Goal: Task Accomplishment & Management: Use online tool/utility

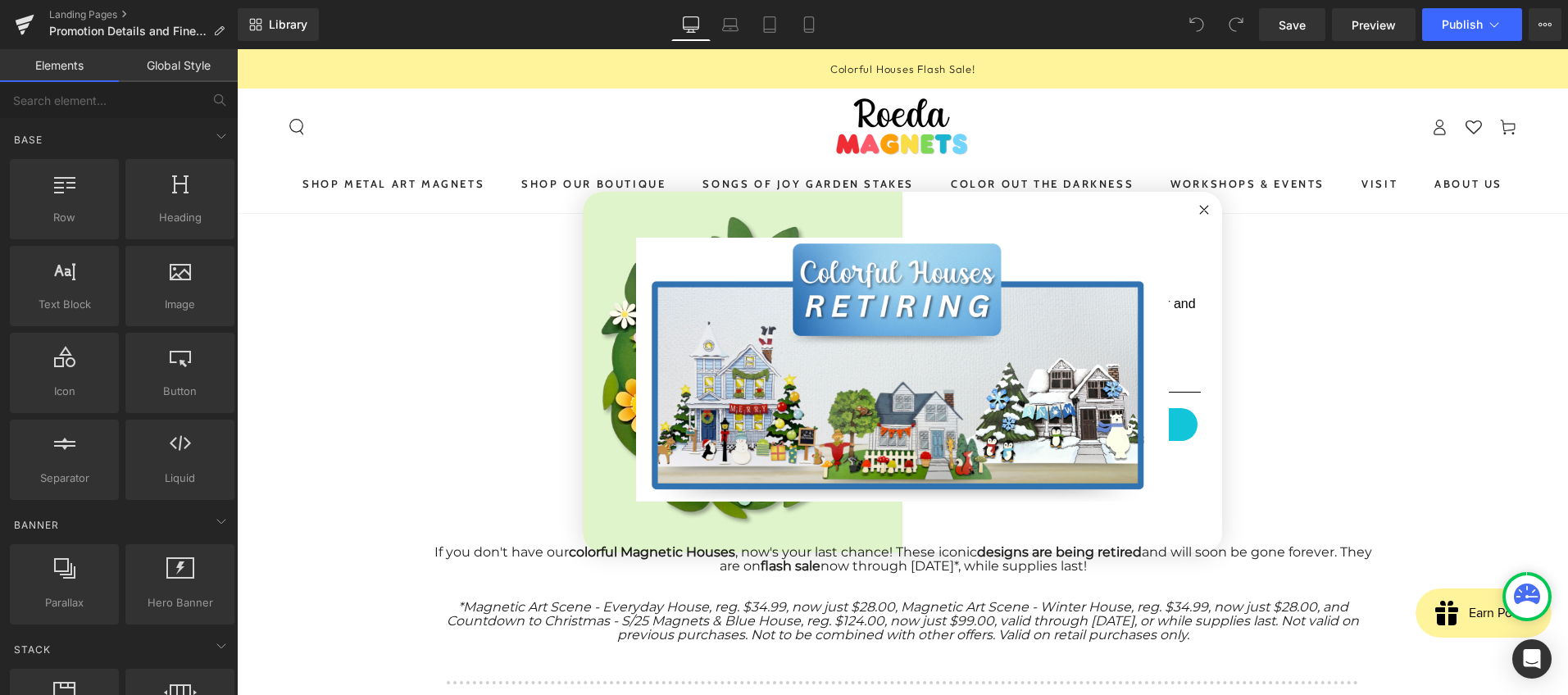
click at [1202, 208] on circle "Close dialog" at bounding box center [1204, 211] width 19 height 19
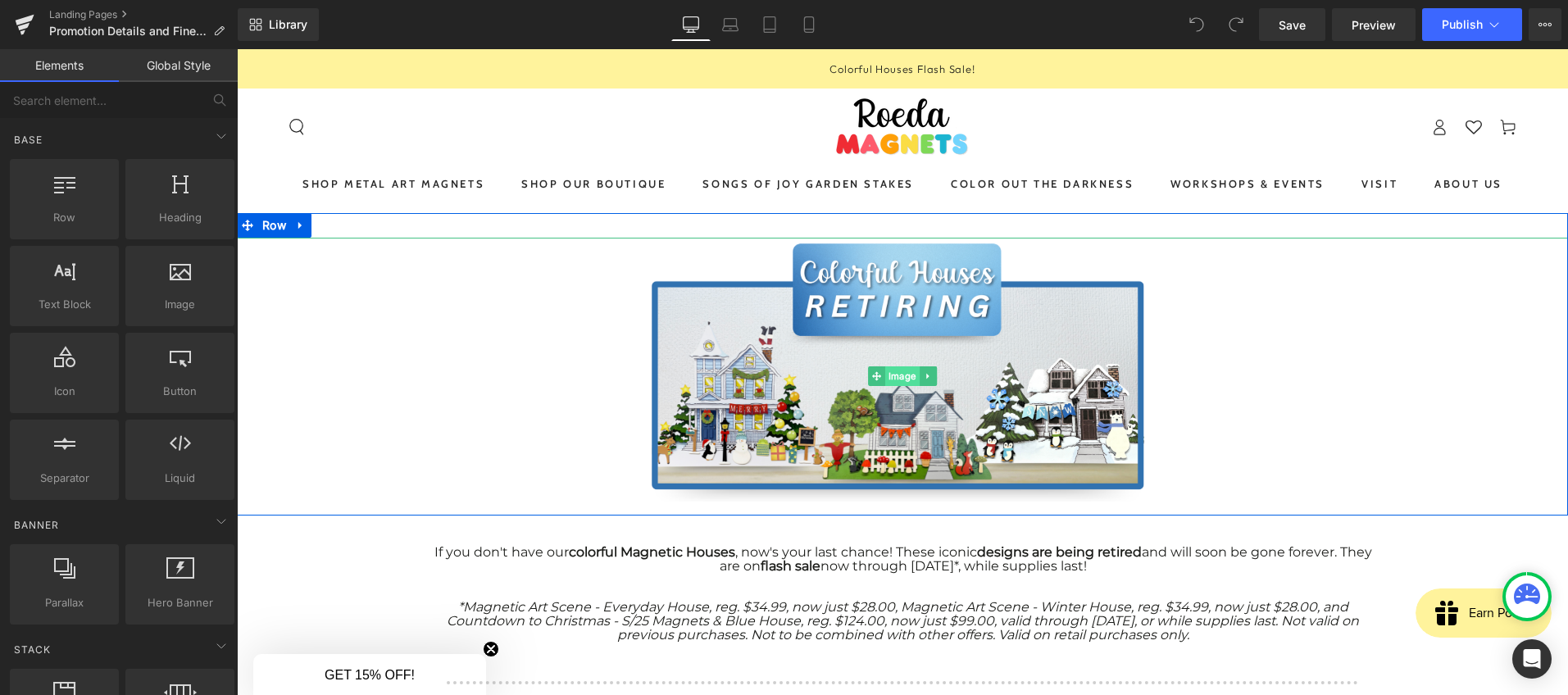
click at [886, 377] on span "Image" at bounding box center [901, 376] width 34 height 19
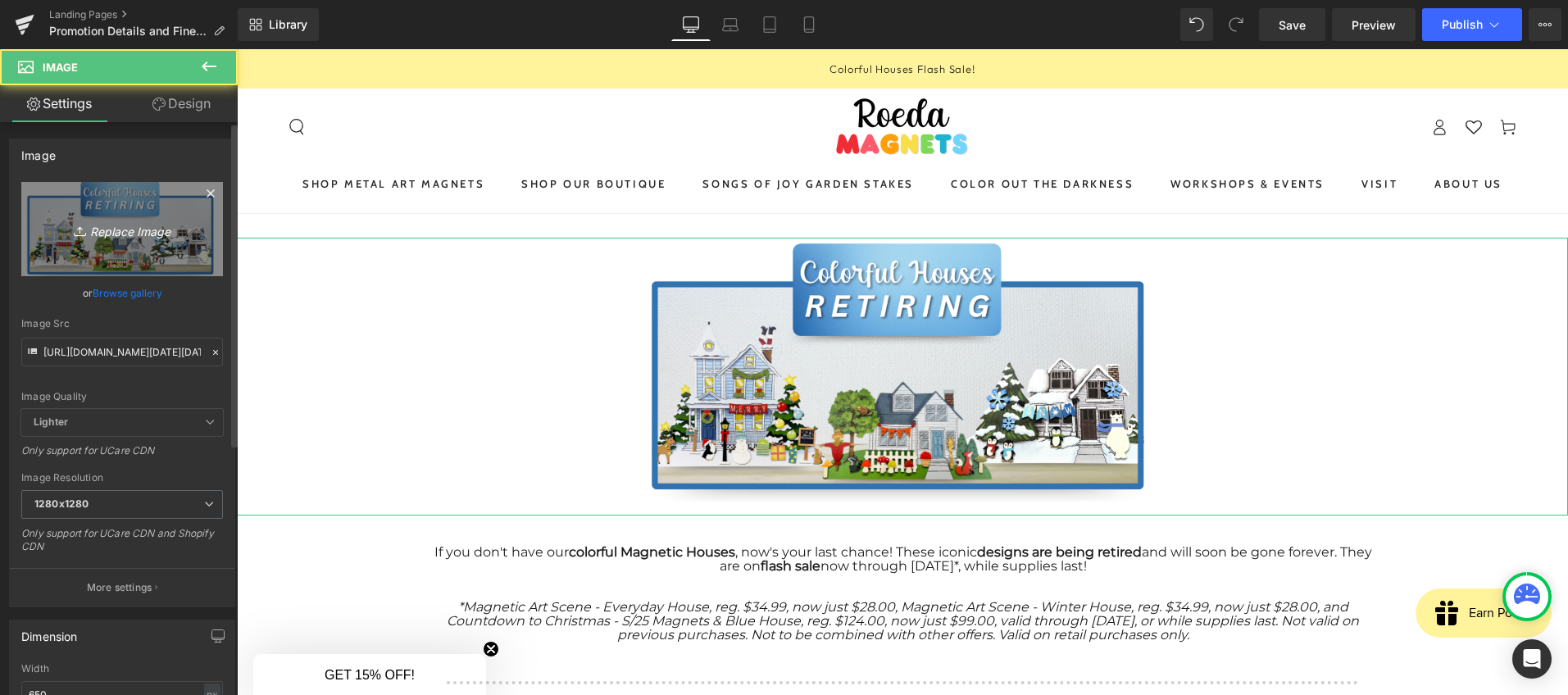
click at [114, 228] on icon "Replace Image" at bounding box center [121, 229] width 131 height 20
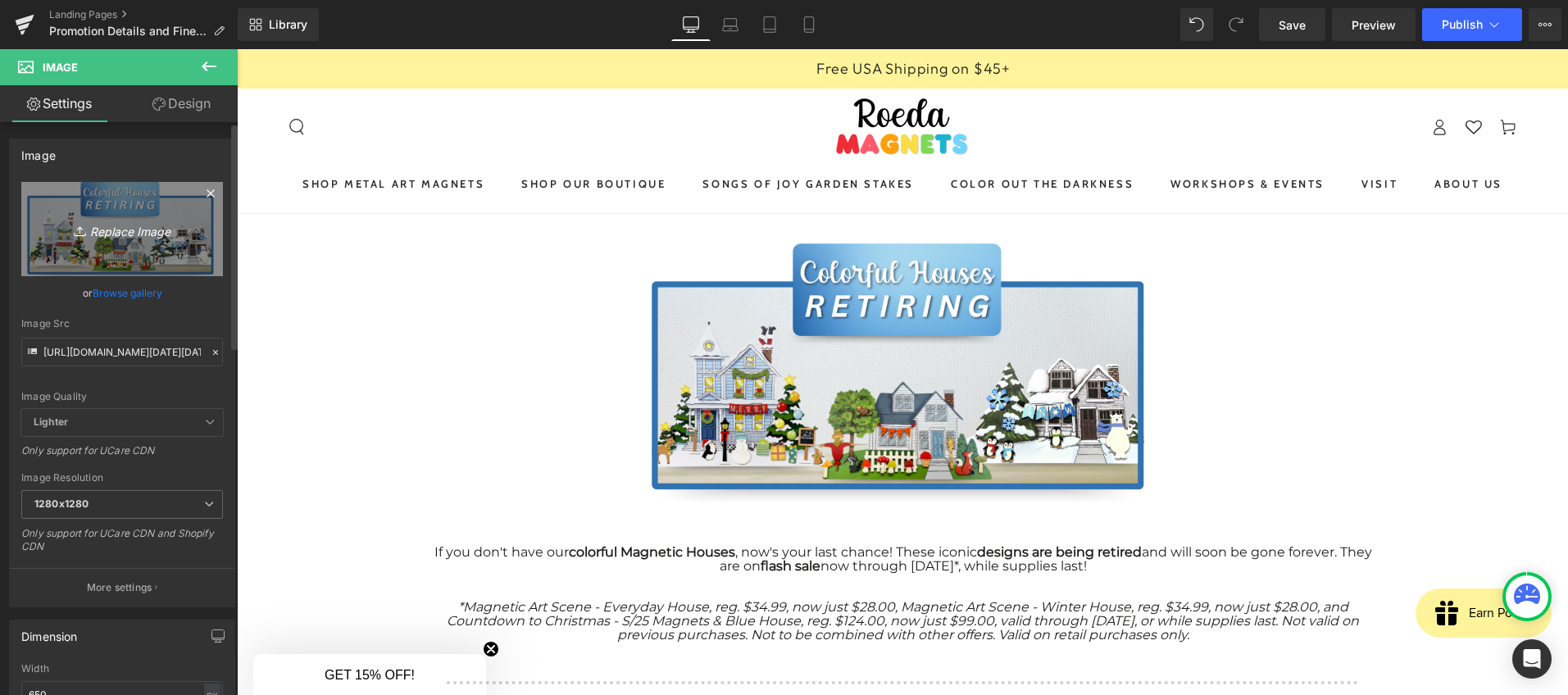
type input "C:\fakepath\Screenshot [DATE] 7.33.26 PM.png"
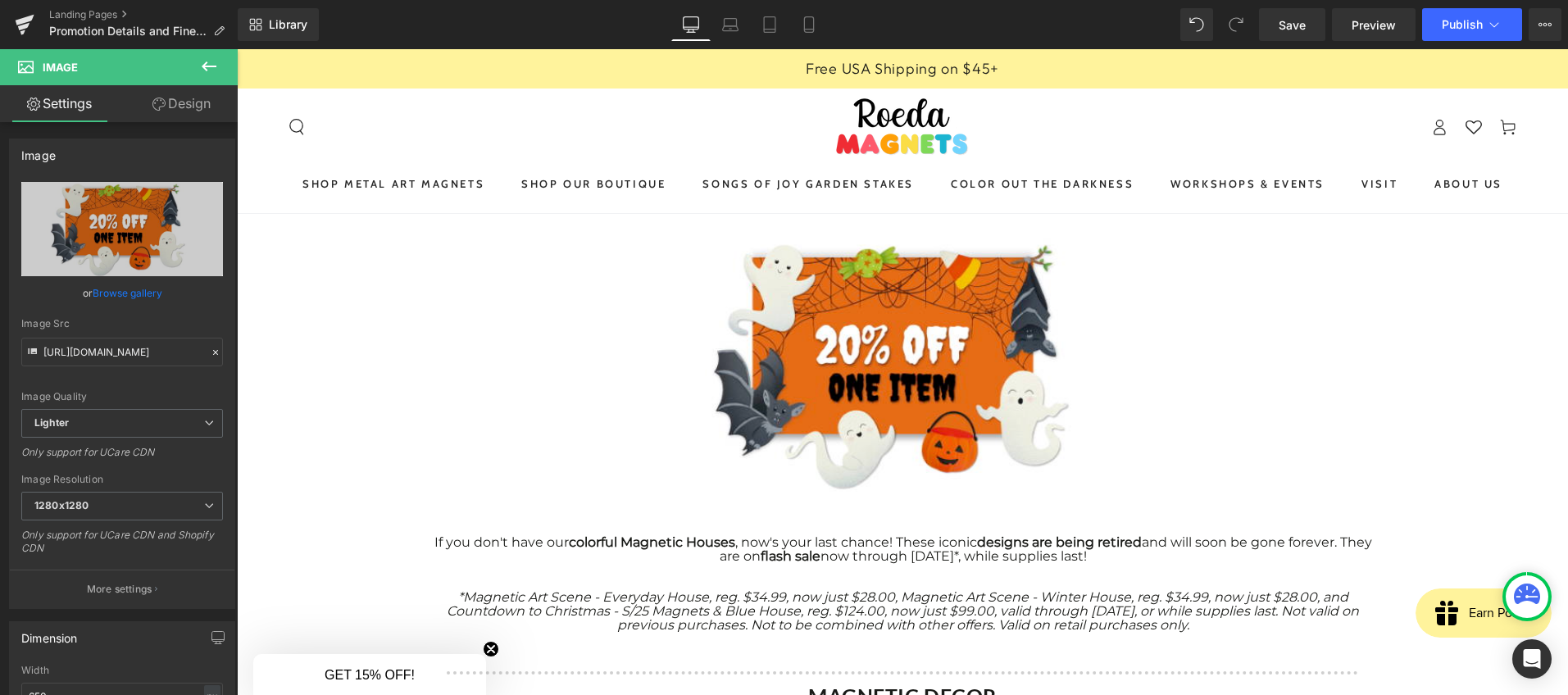
type input "[URL][DOMAIN_NAME]"
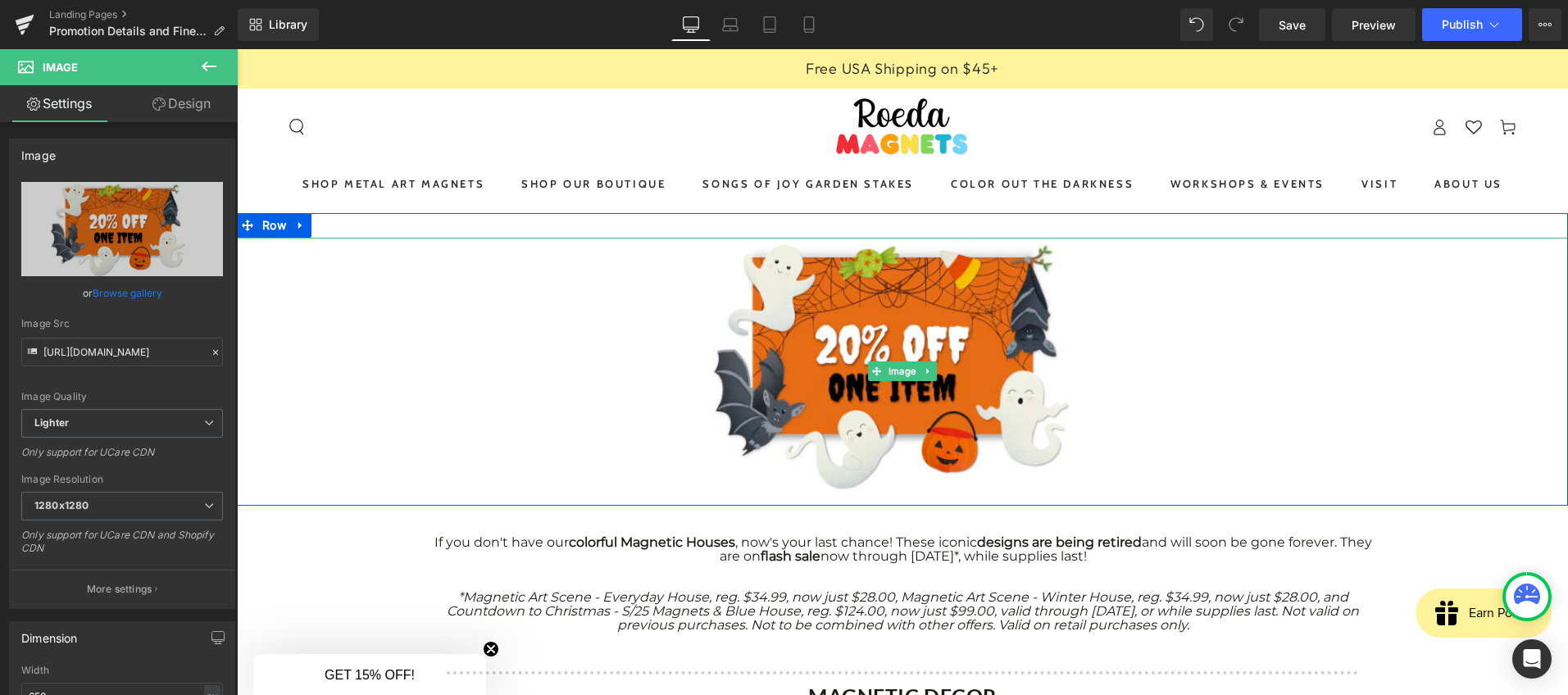
click at [957, 537] on font "If you don't have our colorful Magnetic Houses , now's your last chance! These …" at bounding box center [902, 549] width 937 height 30
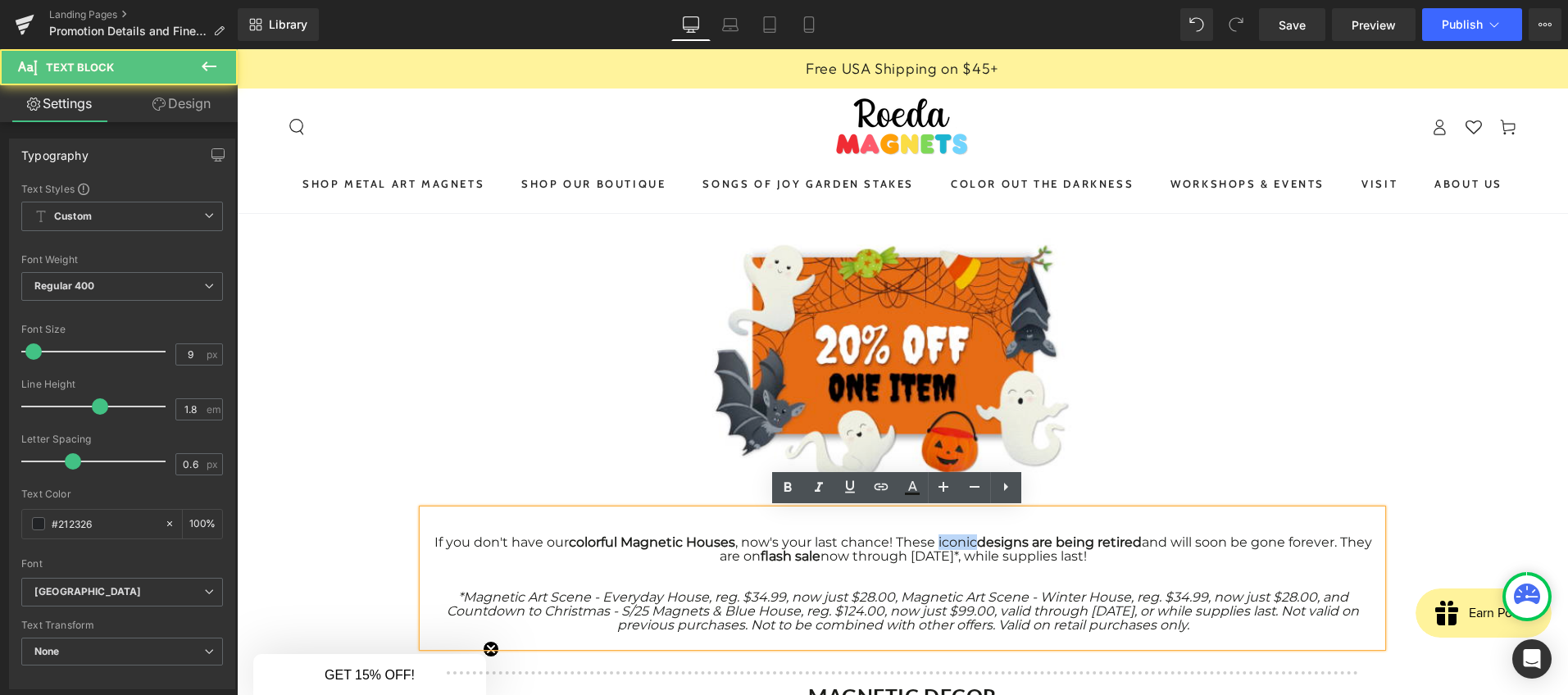
click at [957, 537] on font "If you don't have our colorful Magnetic Houses , now's your last chance! These …" at bounding box center [902, 549] width 937 height 30
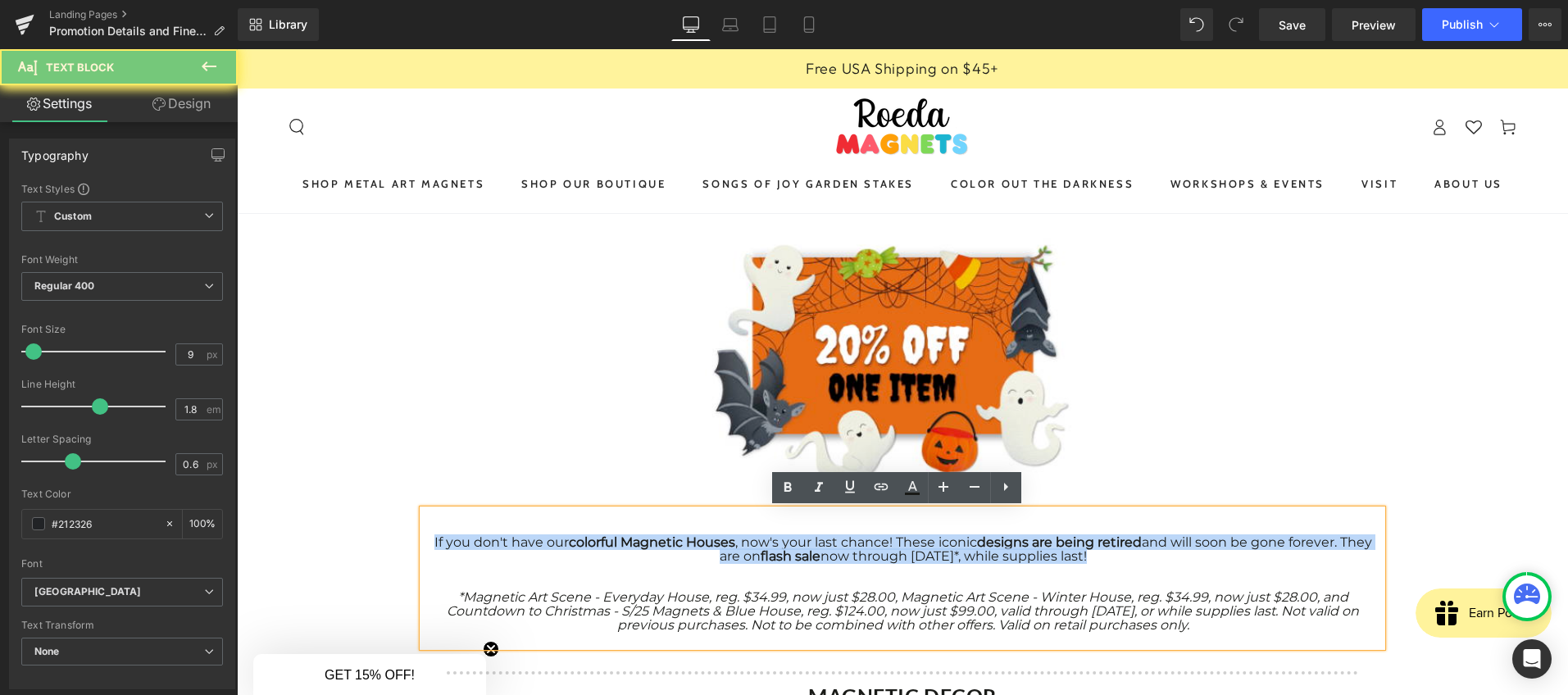
click at [957, 537] on font "If you don't have our colorful Magnetic Houses , now's your last chance! These …" at bounding box center [902, 549] width 937 height 30
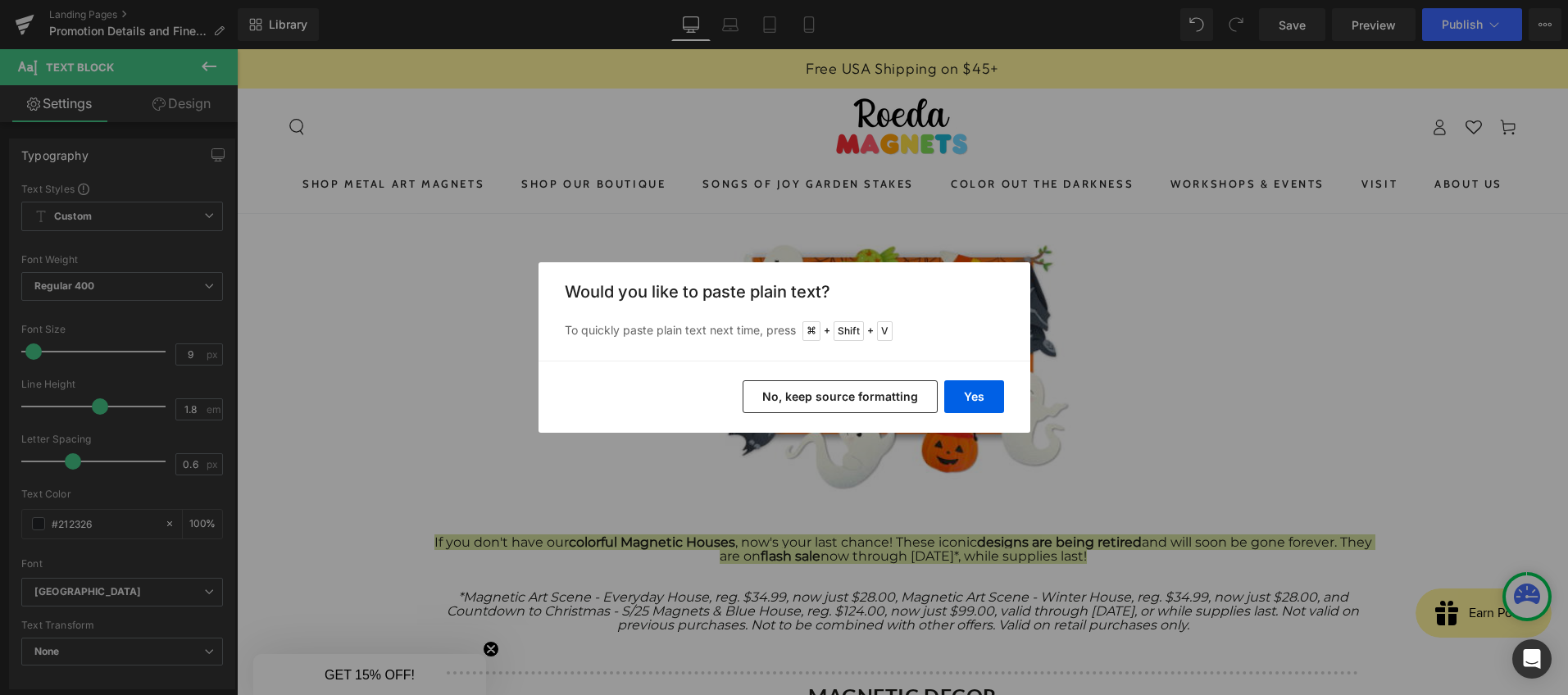
click at [899, 386] on button "No, keep source formatting" at bounding box center [840, 396] width 195 height 32
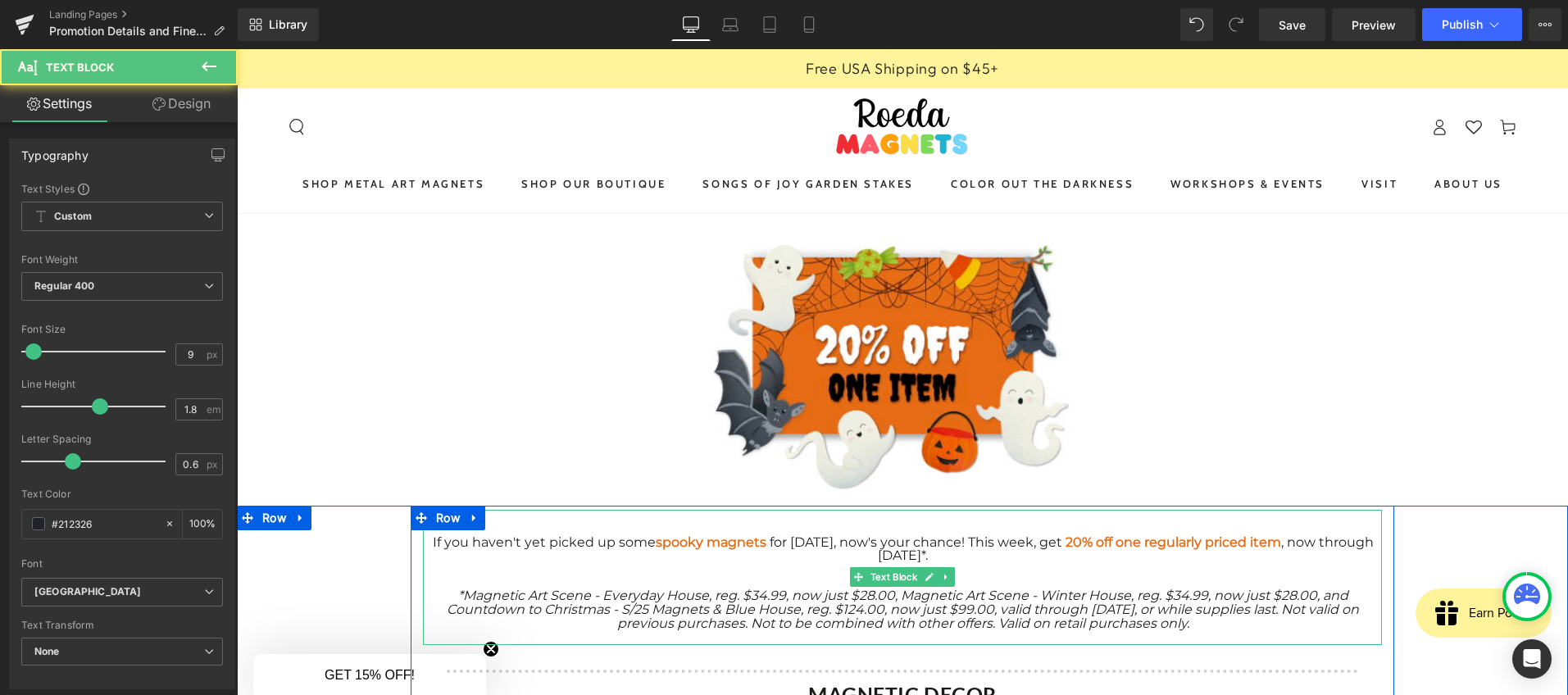
click at [894, 615] on icon "*Magnetic Art Scene - Everyday House, reg. $34.99, now just $28.00, Magnetic Ar…" at bounding box center [903, 610] width 912 height 44
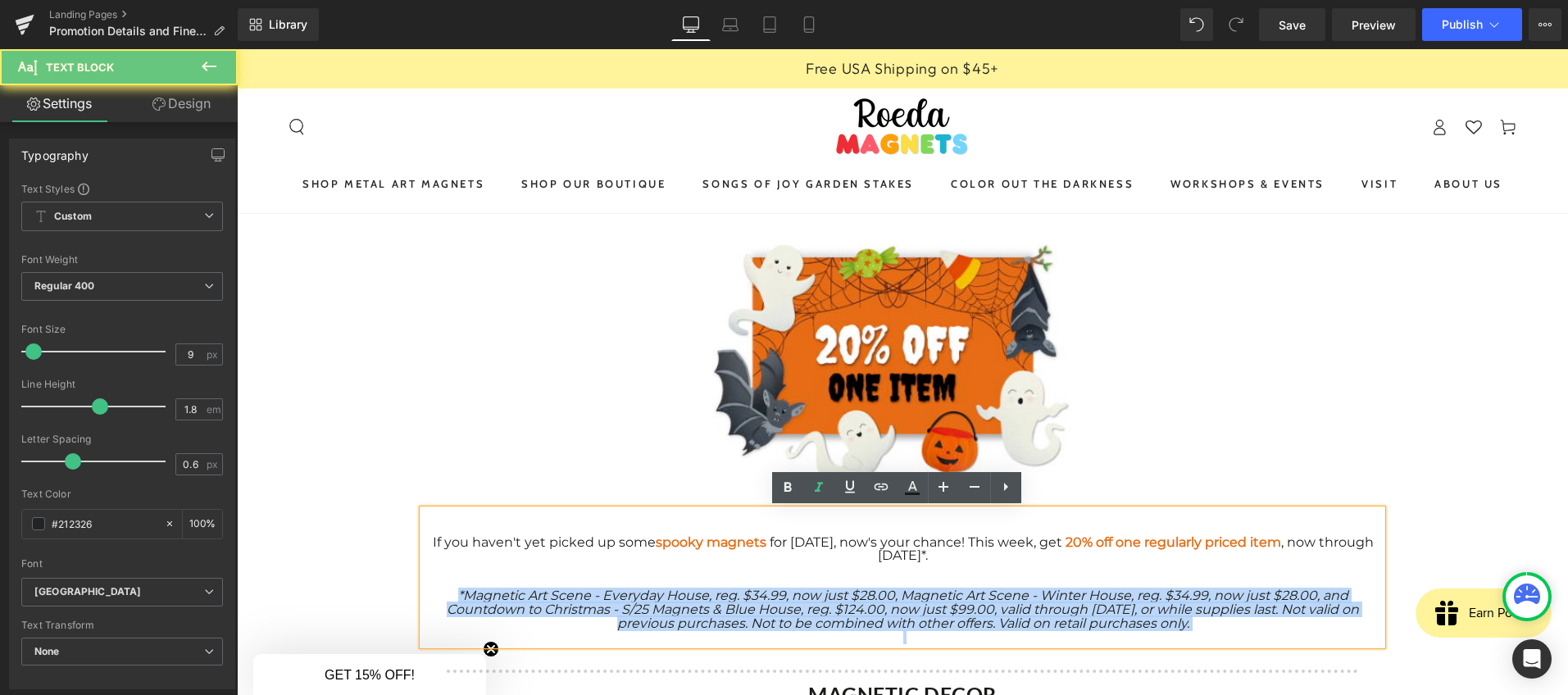
click at [894, 615] on icon "*Magnetic Art Scene - Everyday House, reg. $34.99, now just $28.00, Magnetic Ar…" at bounding box center [903, 610] width 912 height 44
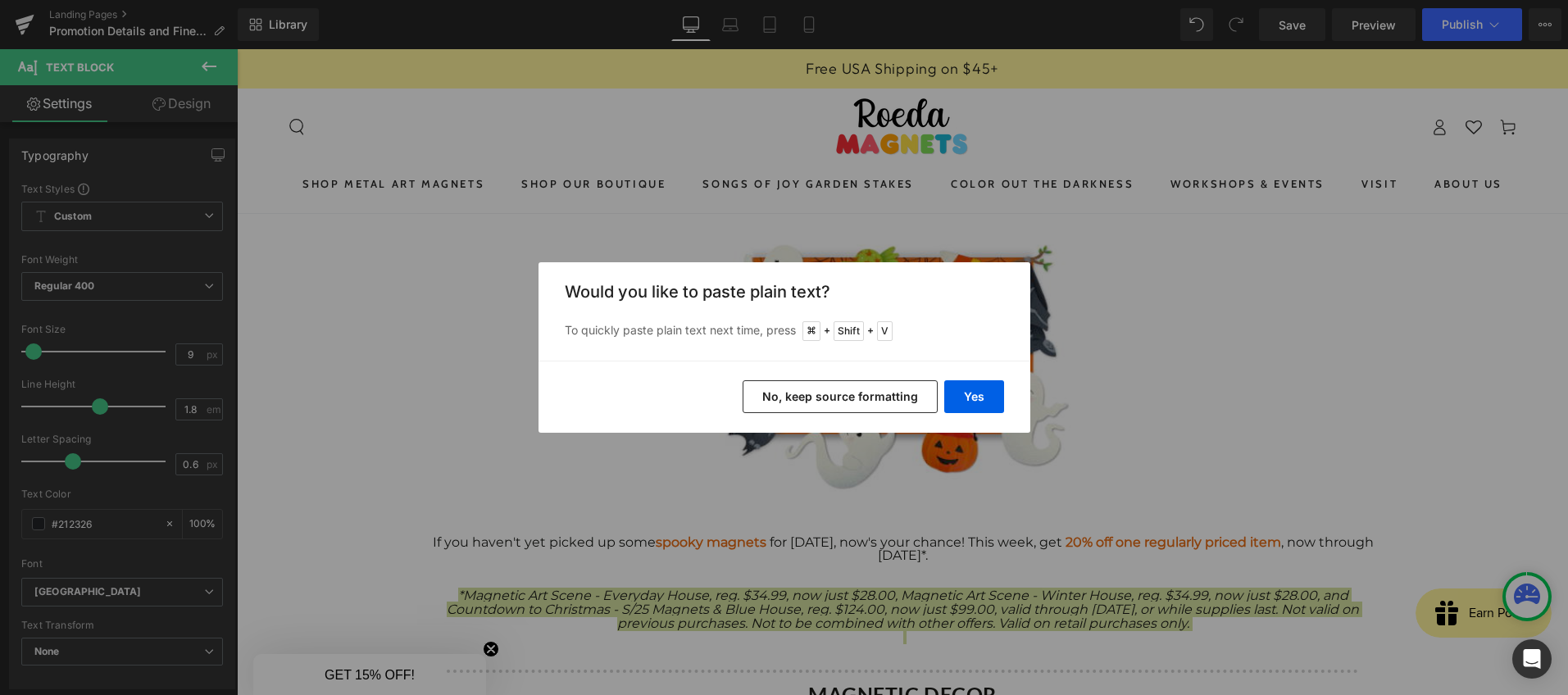
click at [869, 400] on button "No, keep source formatting" at bounding box center [840, 396] width 195 height 32
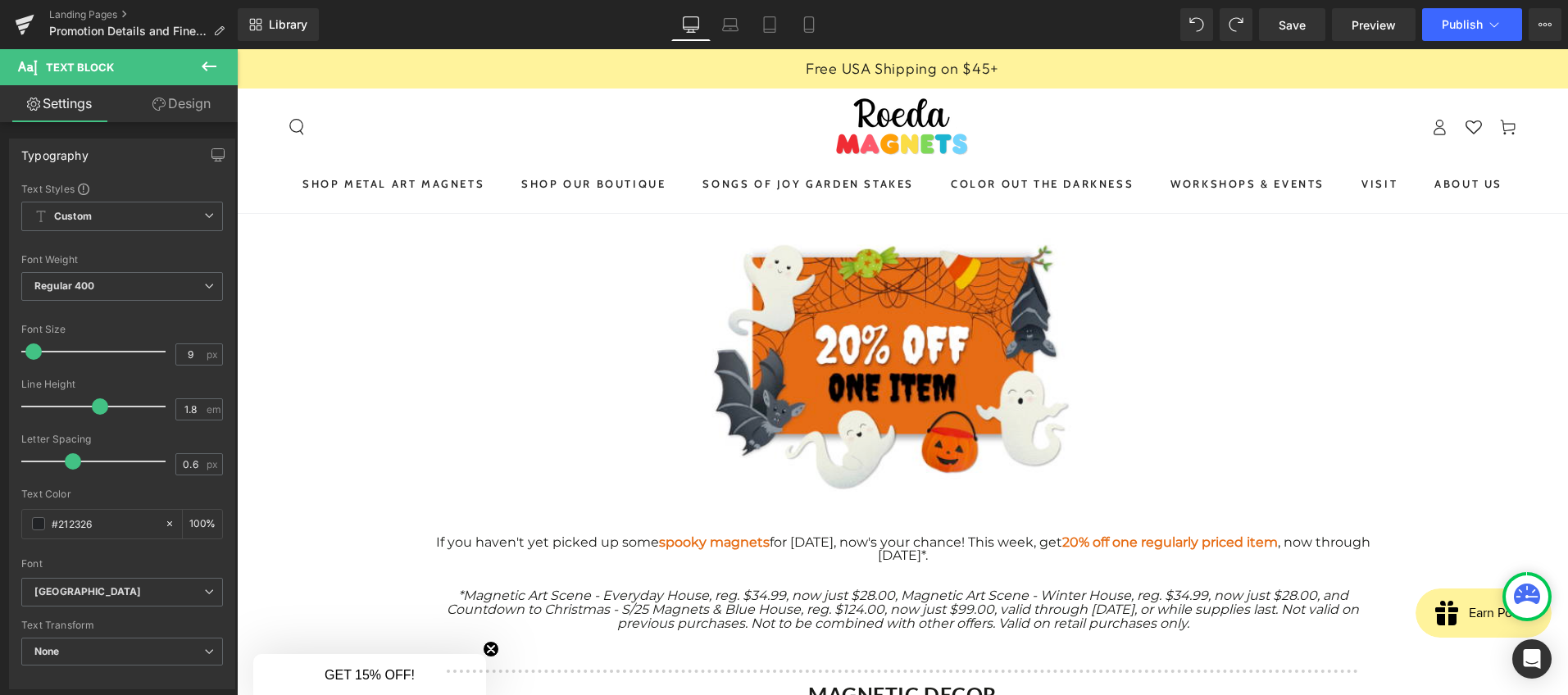
click at [974, 592] on icon "*Magnetic Art Scene - Everyday House, reg. $34.99, now just $28.00, Magnetic Ar…" at bounding box center [903, 610] width 912 height 44
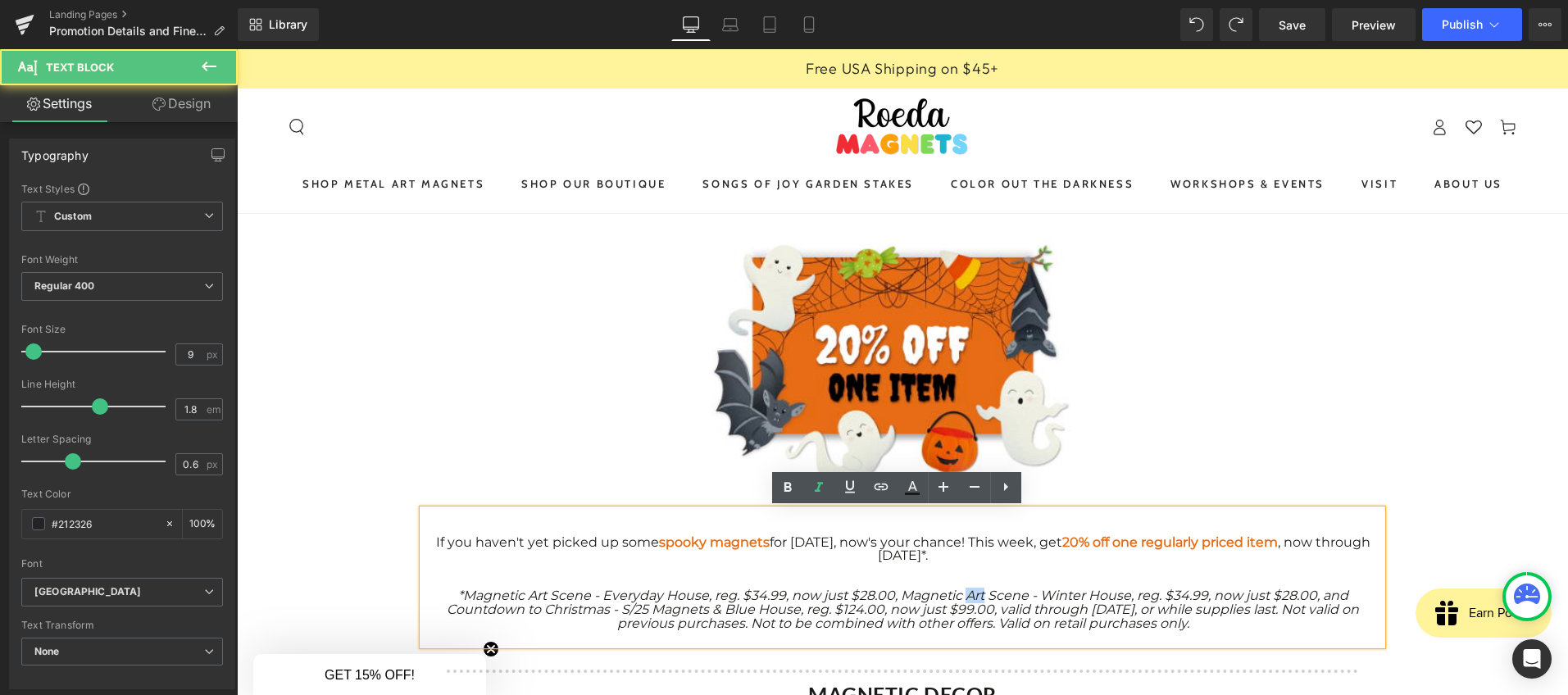
click at [974, 592] on icon "*Magnetic Art Scene - Everyday House, reg. $34.99, now just $28.00, Magnetic Ar…" at bounding box center [903, 610] width 912 height 44
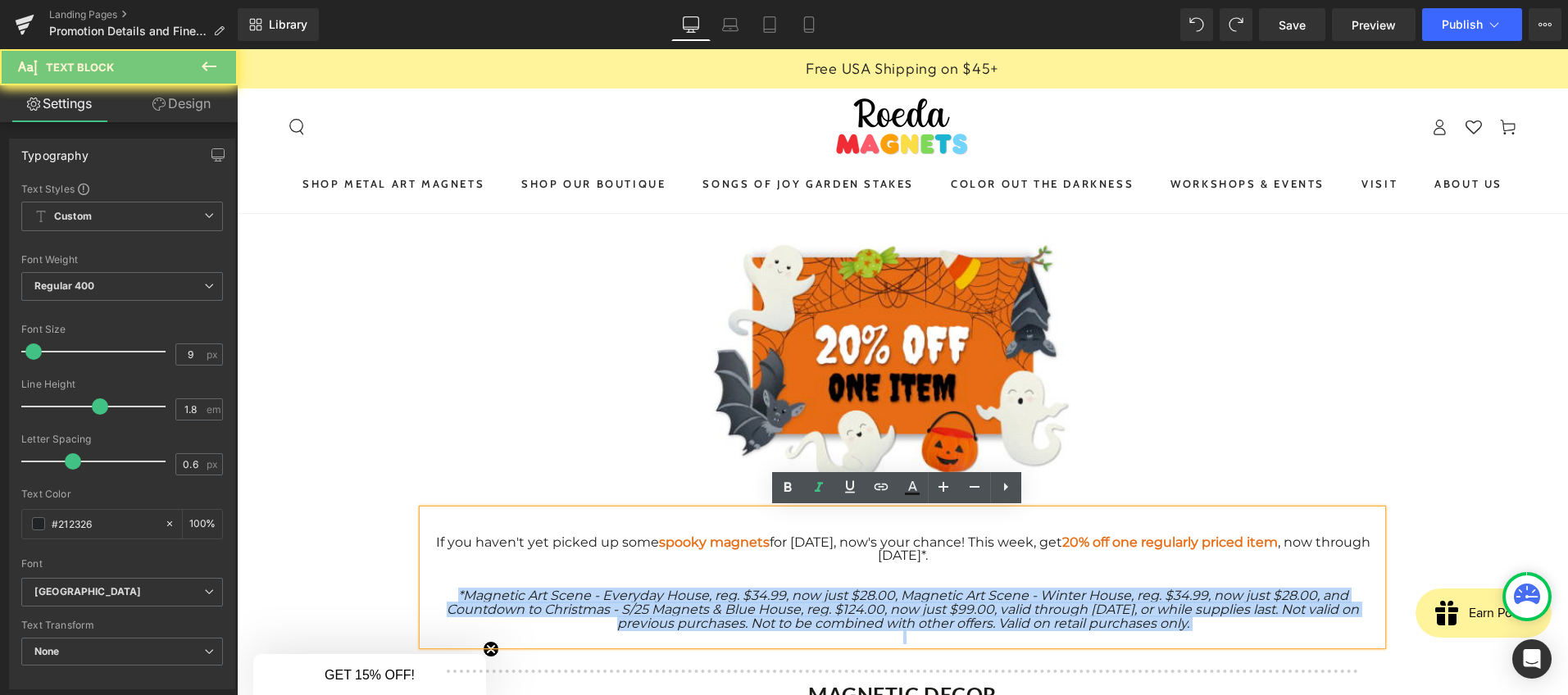
click at [974, 592] on icon "*Magnetic Art Scene - Everyday House, reg. $34.99, now just $28.00, Magnetic Ar…" at bounding box center [903, 610] width 912 height 44
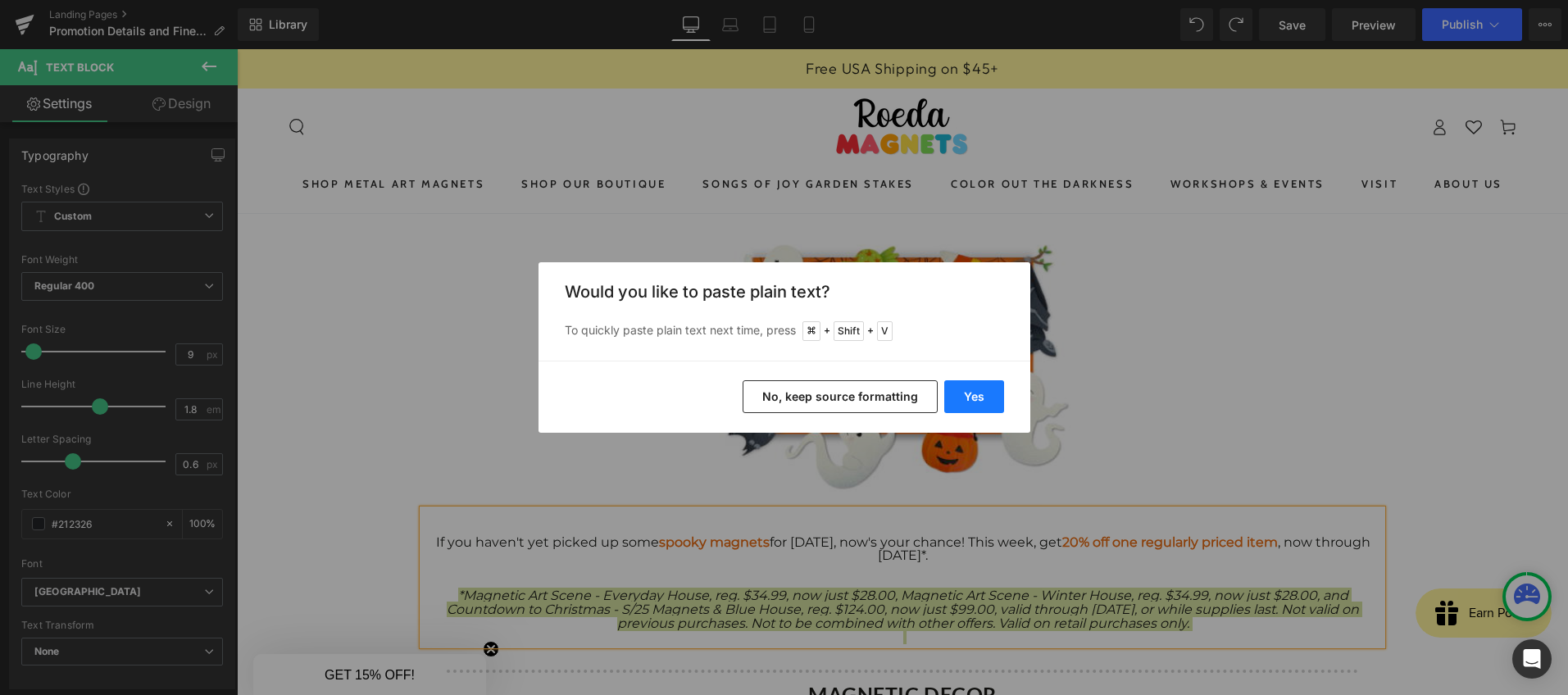
click at [972, 400] on button "Yes" at bounding box center [974, 396] width 60 height 32
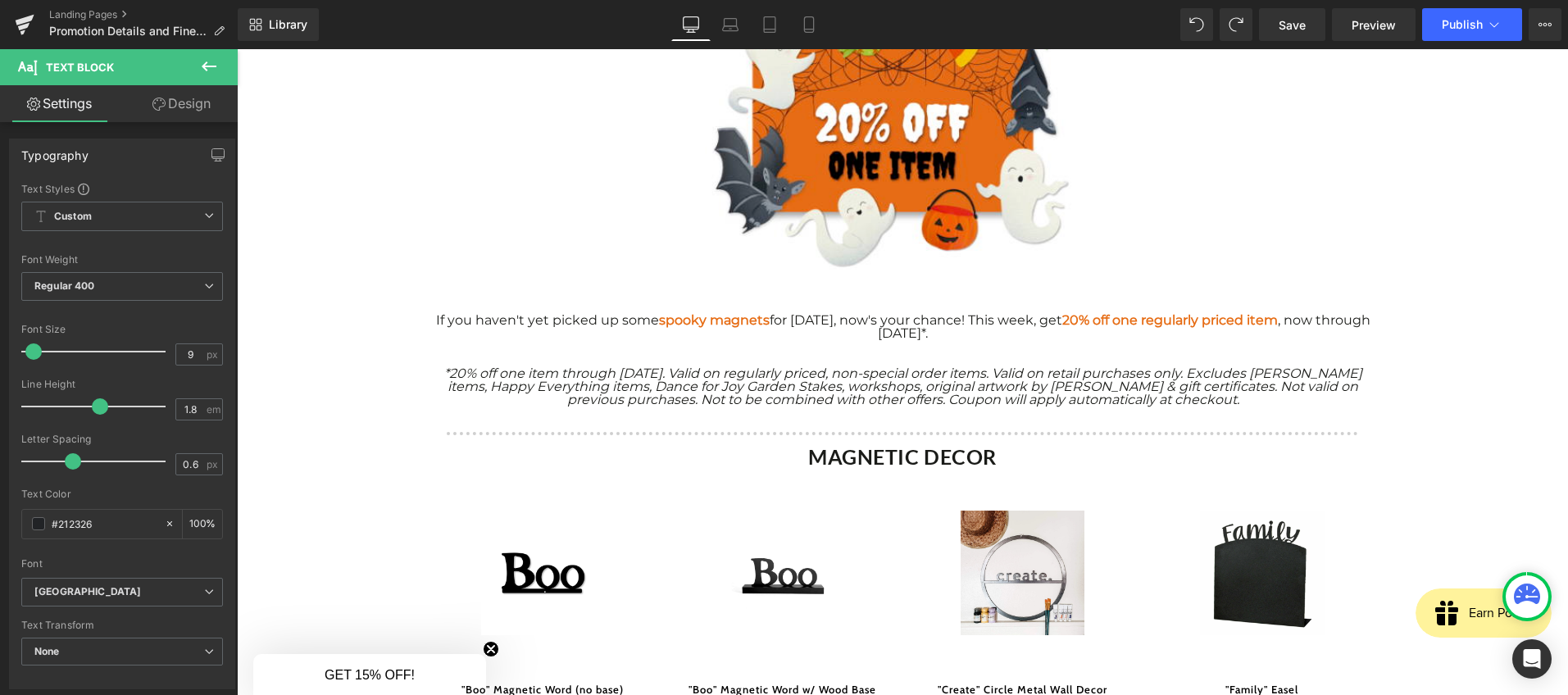
scroll to position [202, 0]
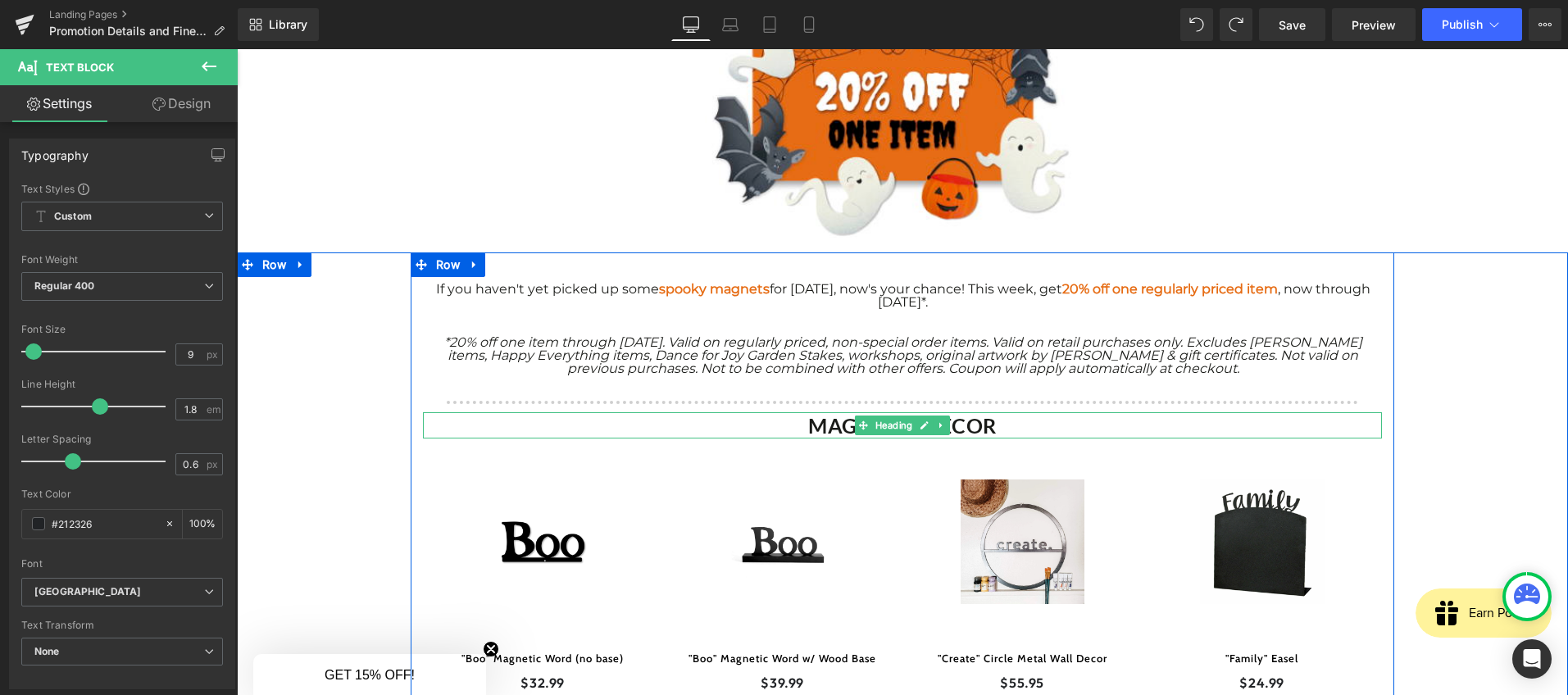
click at [835, 427] on b "MAGNETIC DECOR" at bounding box center [901, 425] width 188 height 25
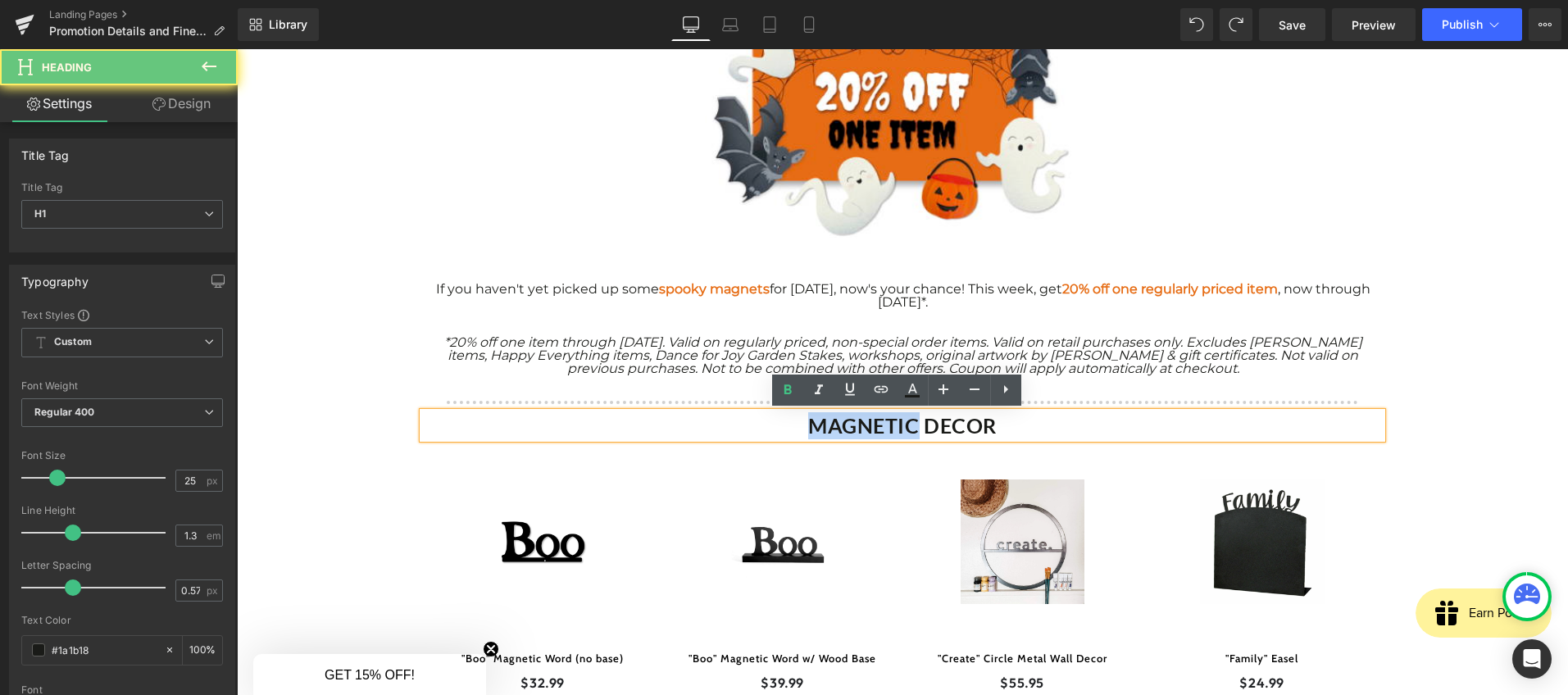
click at [835, 427] on b "MAGNETIC DECOR" at bounding box center [901, 425] width 188 height 25
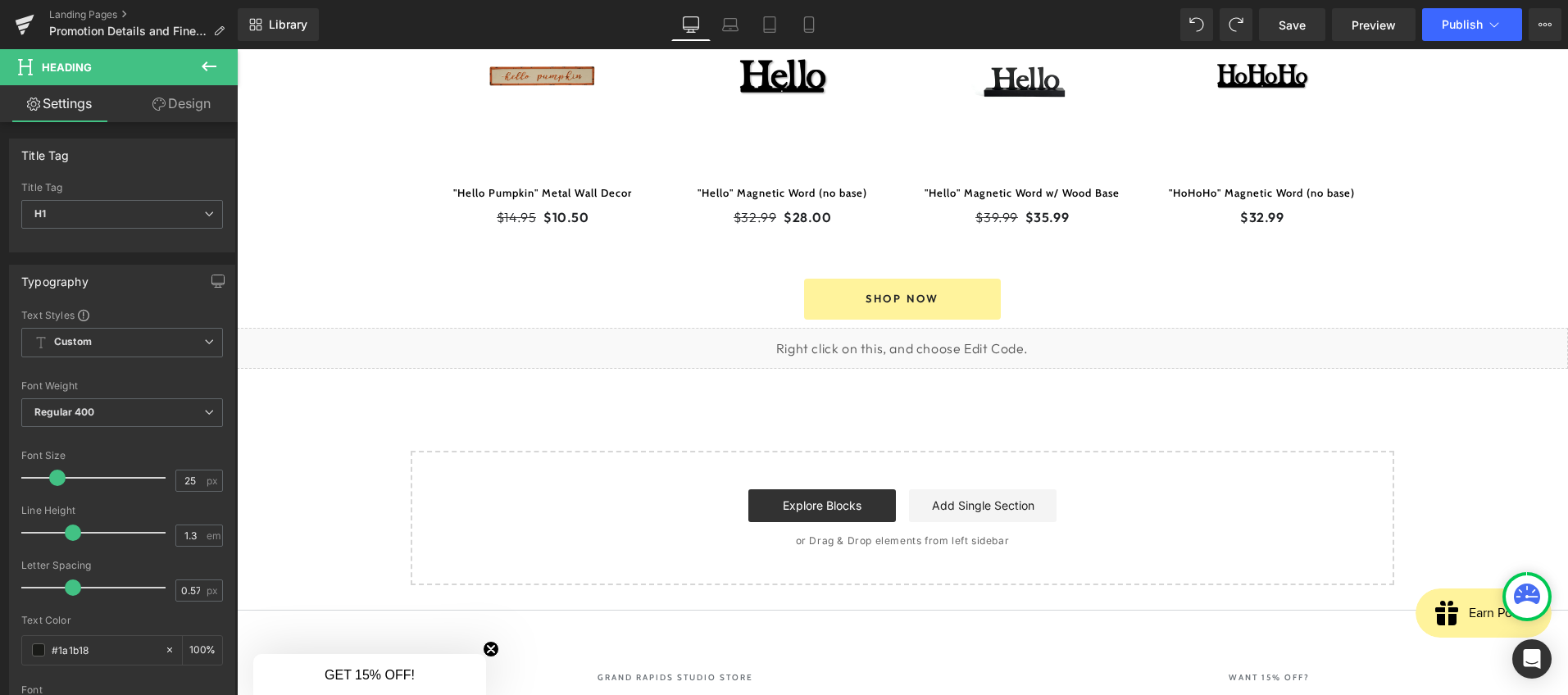
scroll to position [1139, 0]
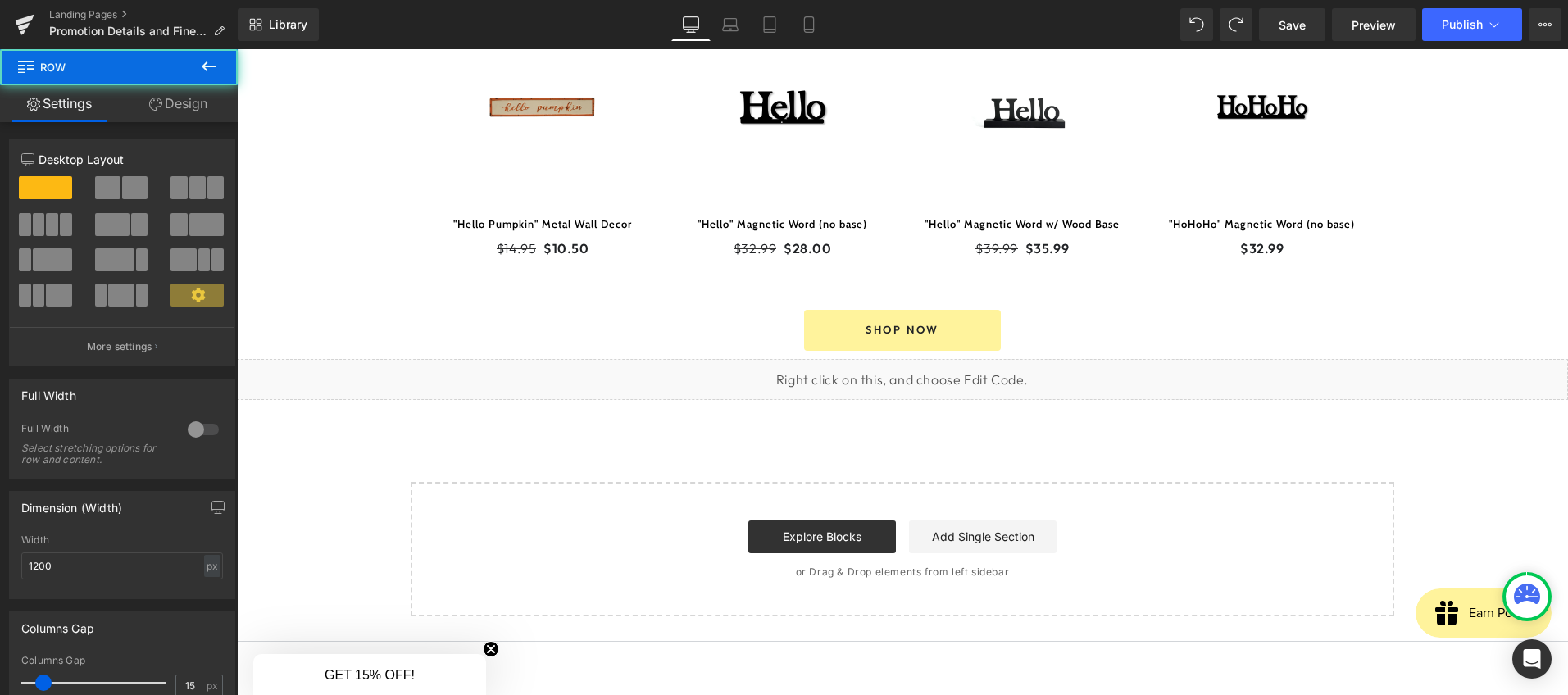
click at [899, 335] on div "Shop Now Button" at bounding box center [902, 330] width 959 height 41
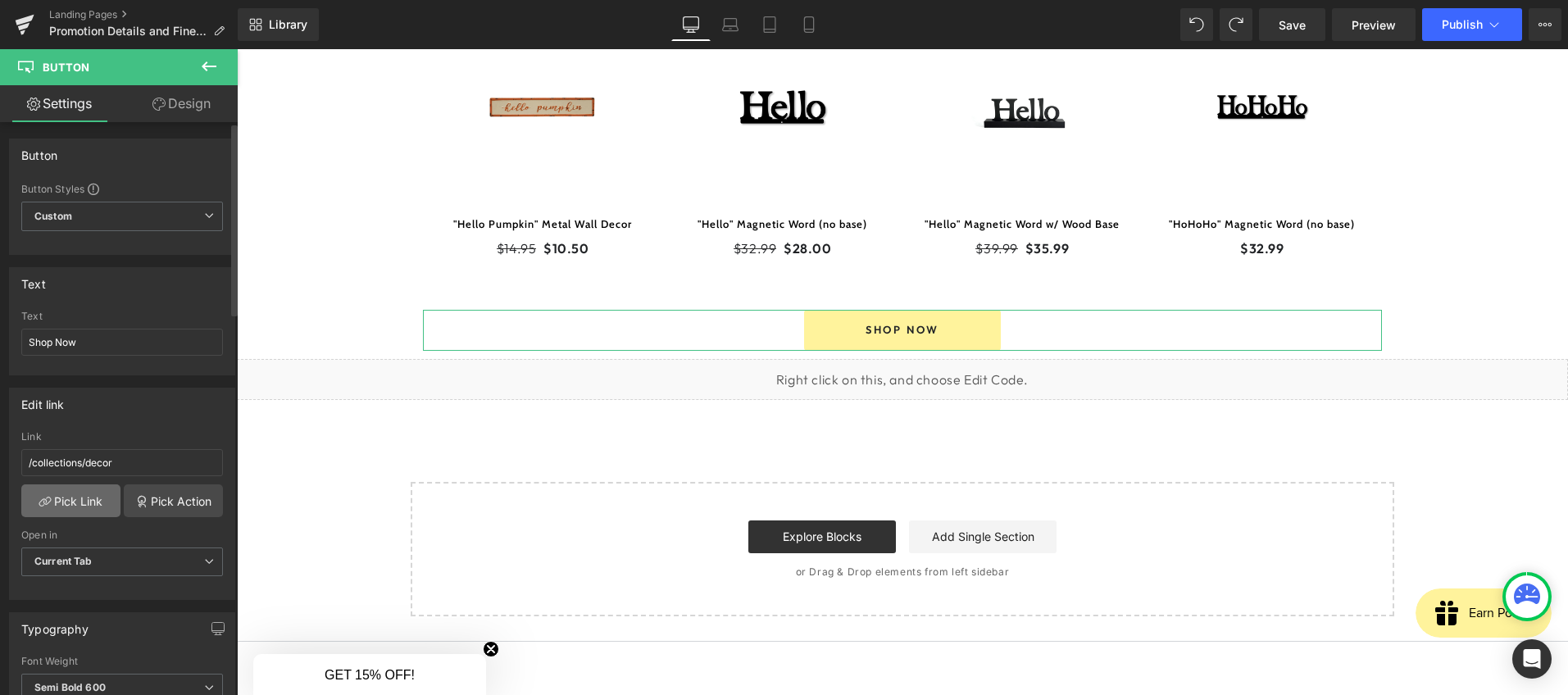
click at [81, 501] on link "Pick Link" at bounding box center [70, 500] width 99 height 32
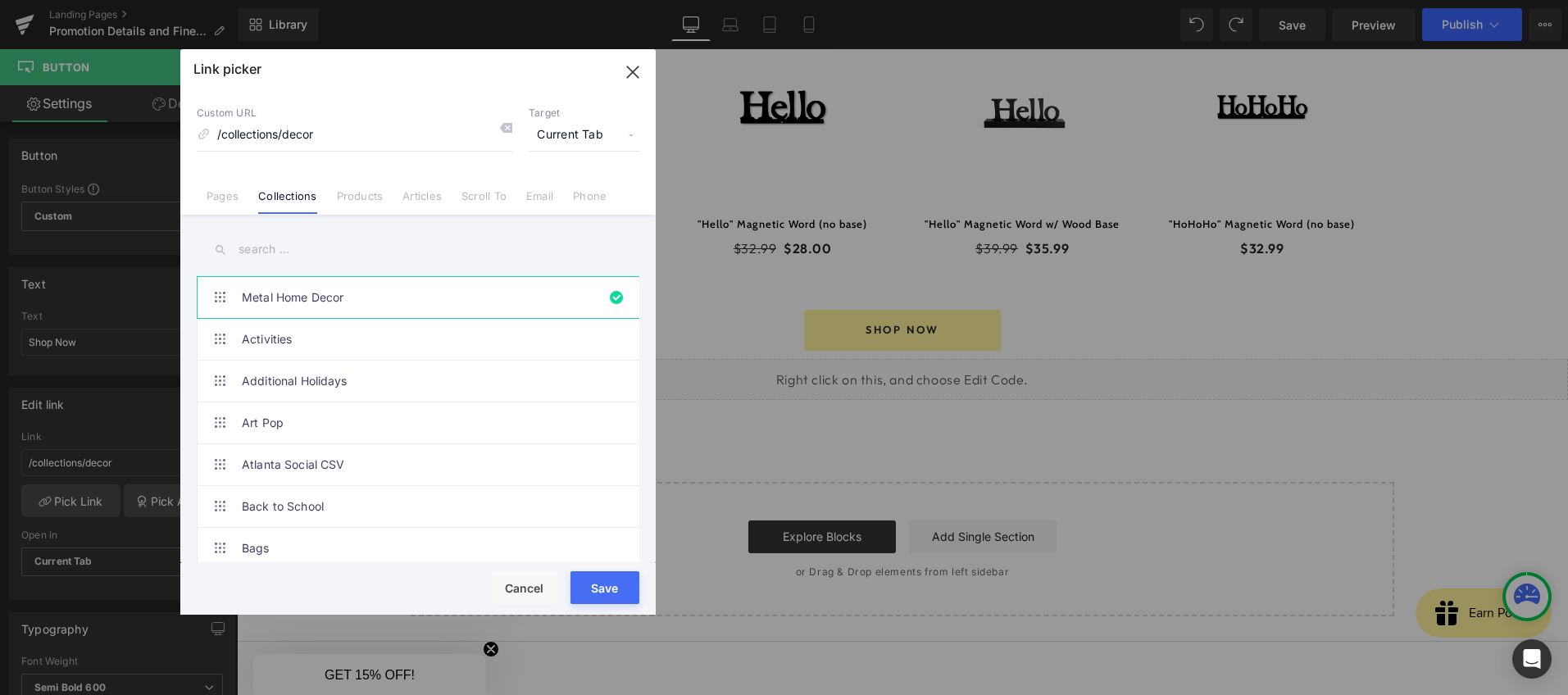
click at [273, 243] on input "text" at bounding box center [417, 250] width 442 height 37
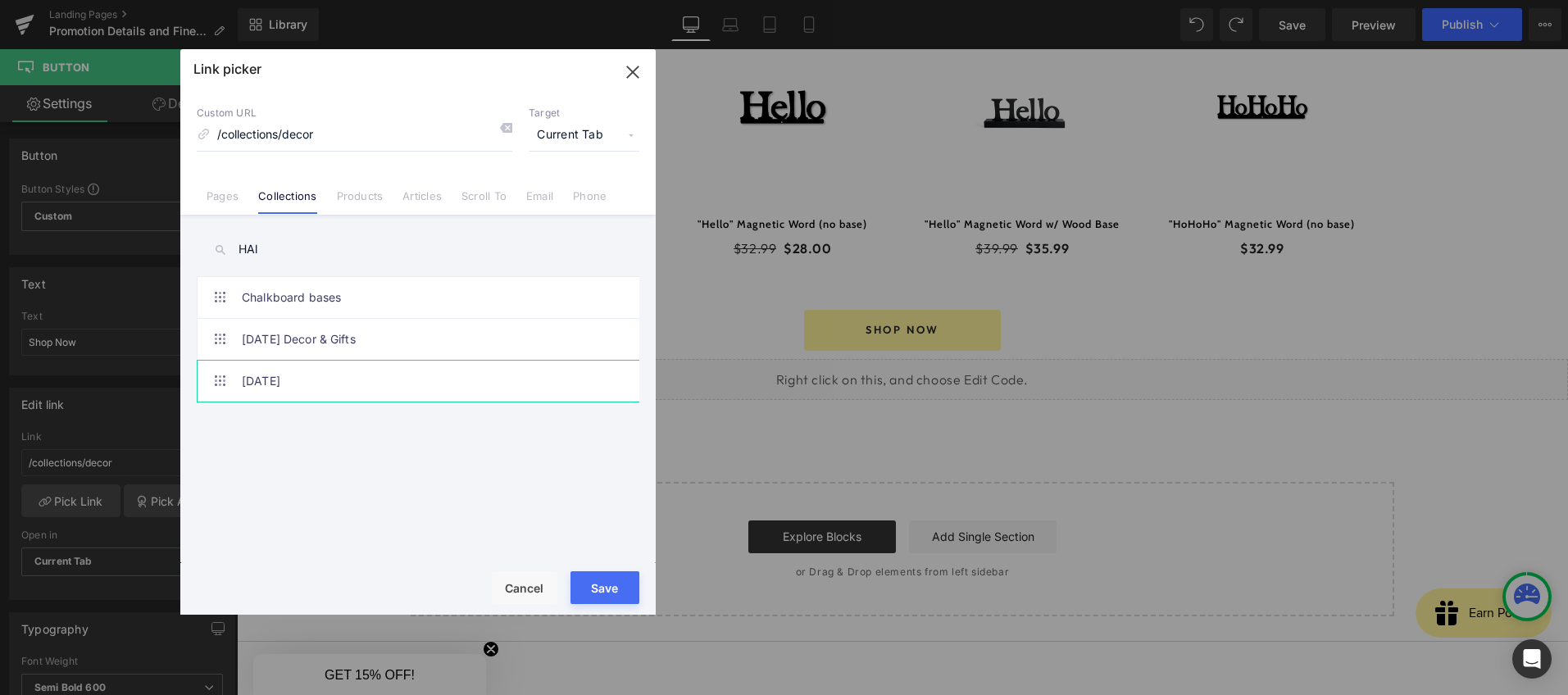
type input "HAl"
click at [315, 384] on link "[DATE]" at bounding box center [422, 381] width 361 height 41
type input "/collections/halloween"
click at [603, 601] on button "Save" at bounding box center [605, 587] width 69 height 32
type input "/collections/halloween"
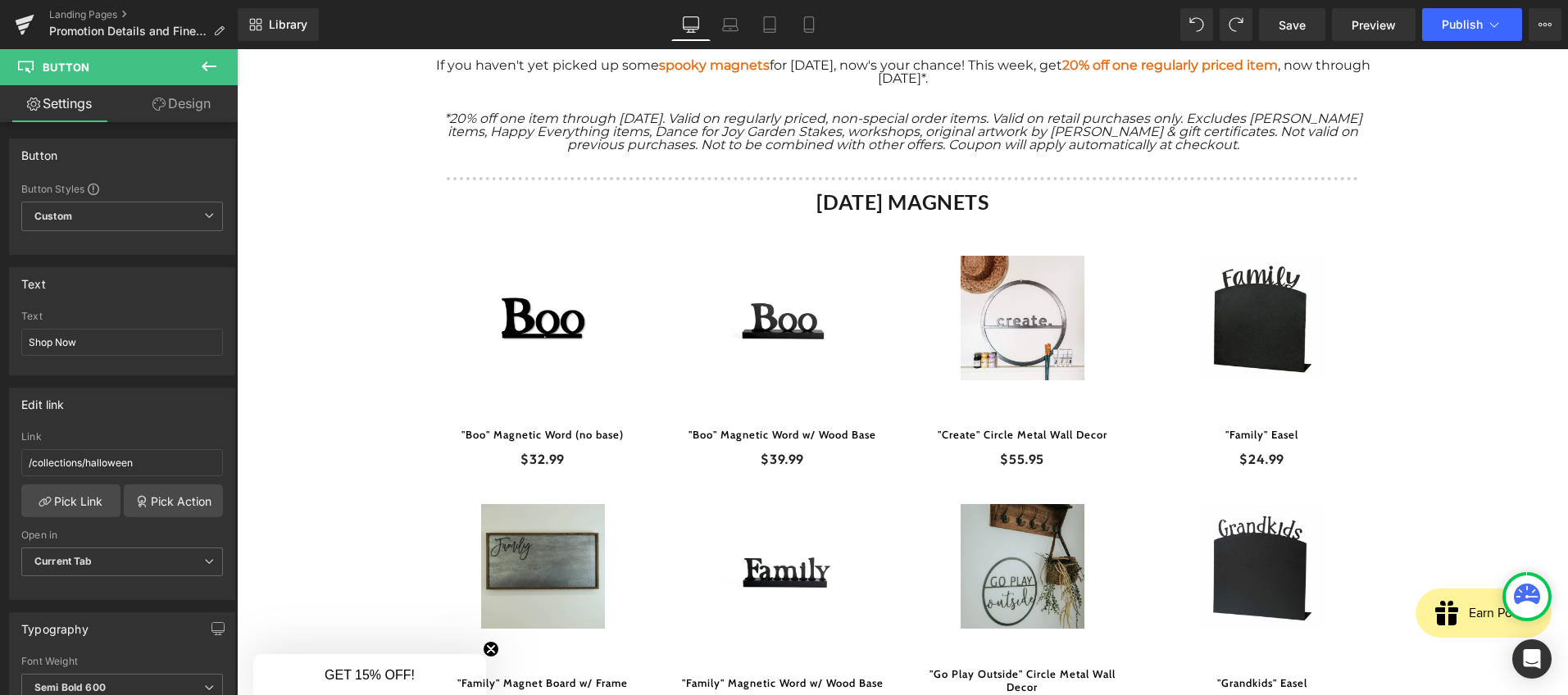
scroll to position [372, 0]
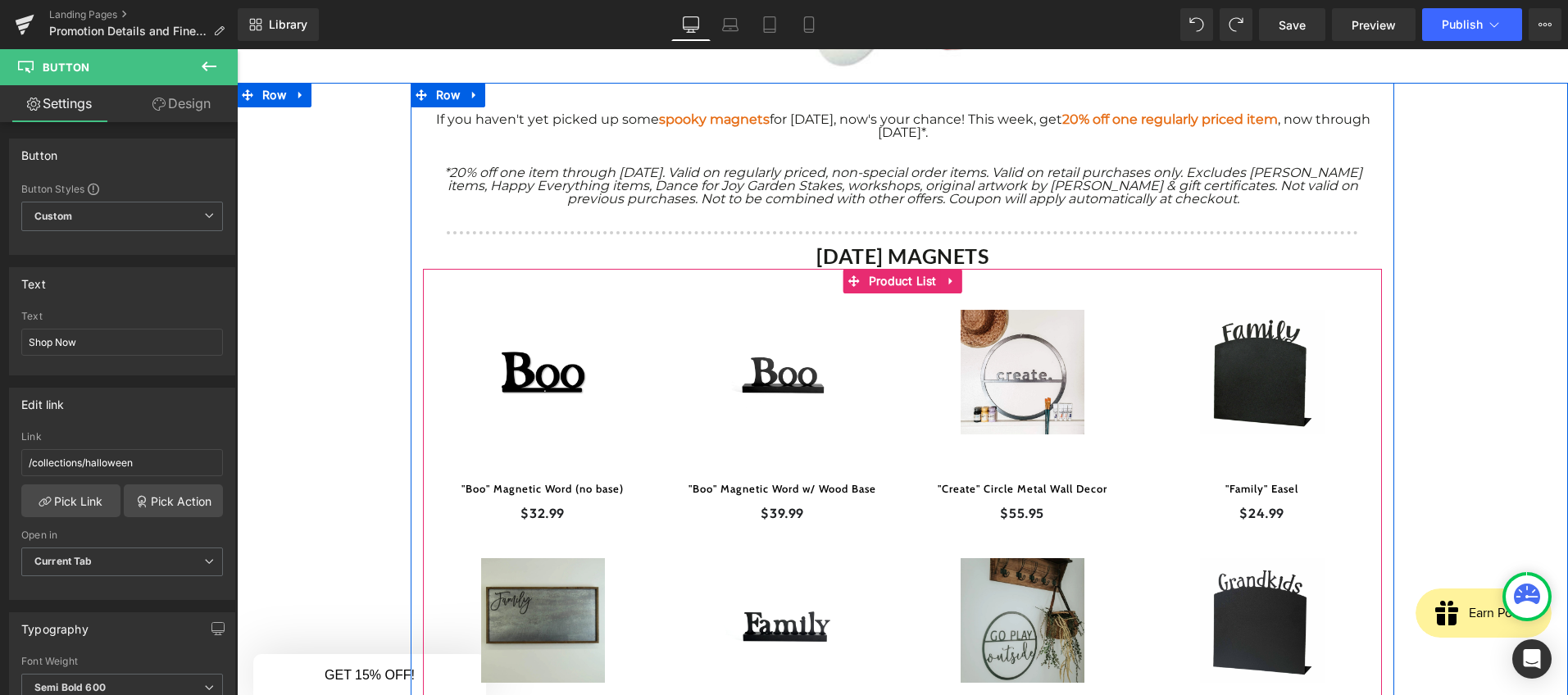
click at [904, 384] on div "Sale Off (P) Image "Create" Circle Metal Wall Decor (P) Title $0 $55.95 (P) Pri…" at bounding box center [1022, 418] width 240 height 249
click at [877, 286] on span "Product List" at bounding box center [902, 281] width 76 height 25
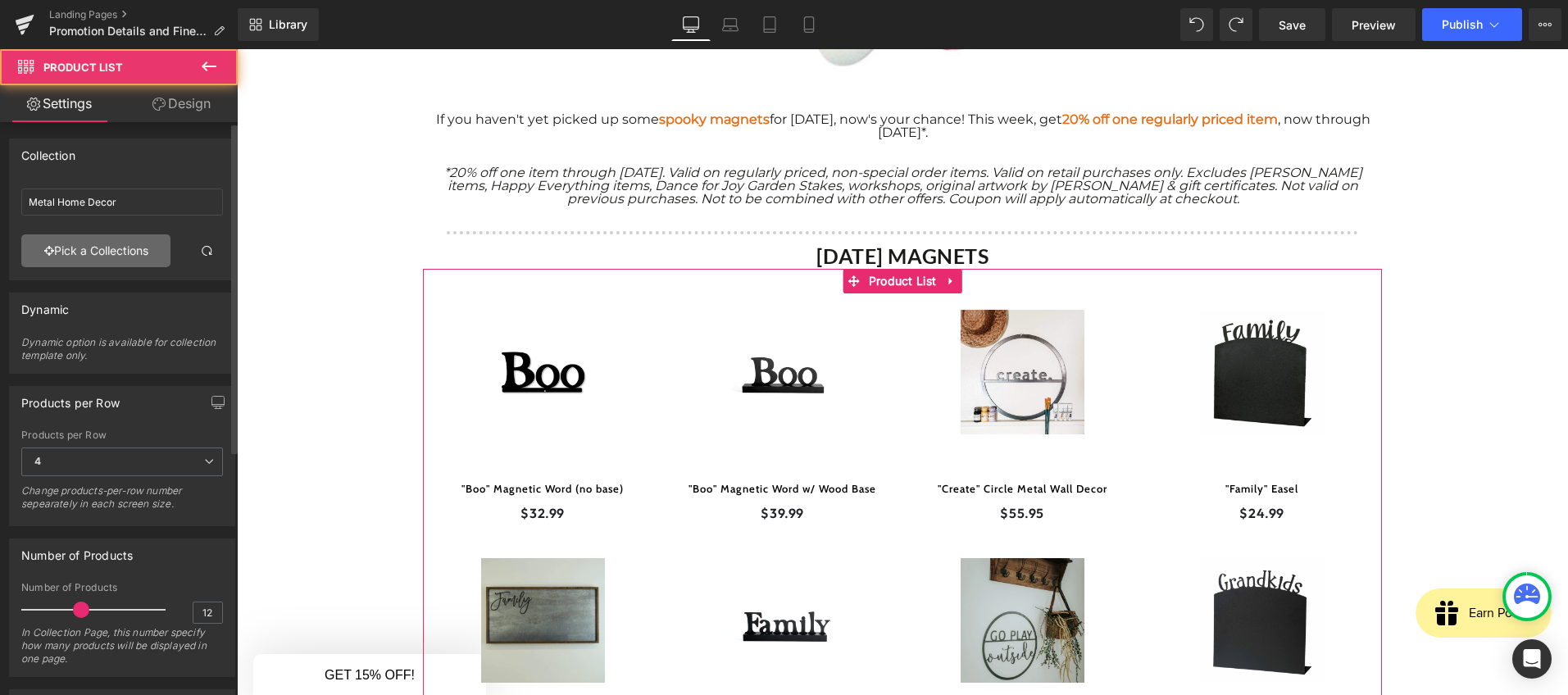
click at [78, 262] on link "Pick a Collections" at bounding box center [96, 251] width 149 height 32
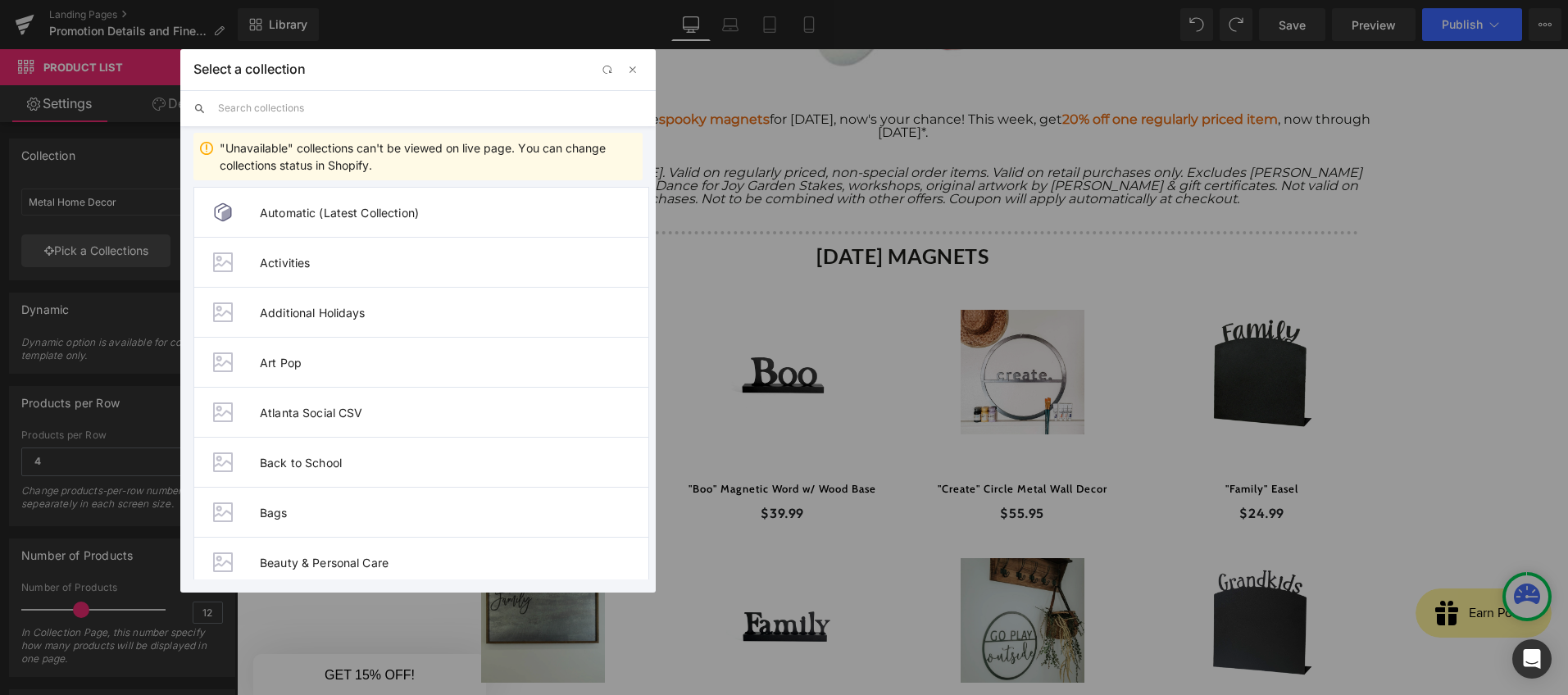
click at [305, 107] on input "text" at bounding box center [430, 108] width 425 height 36
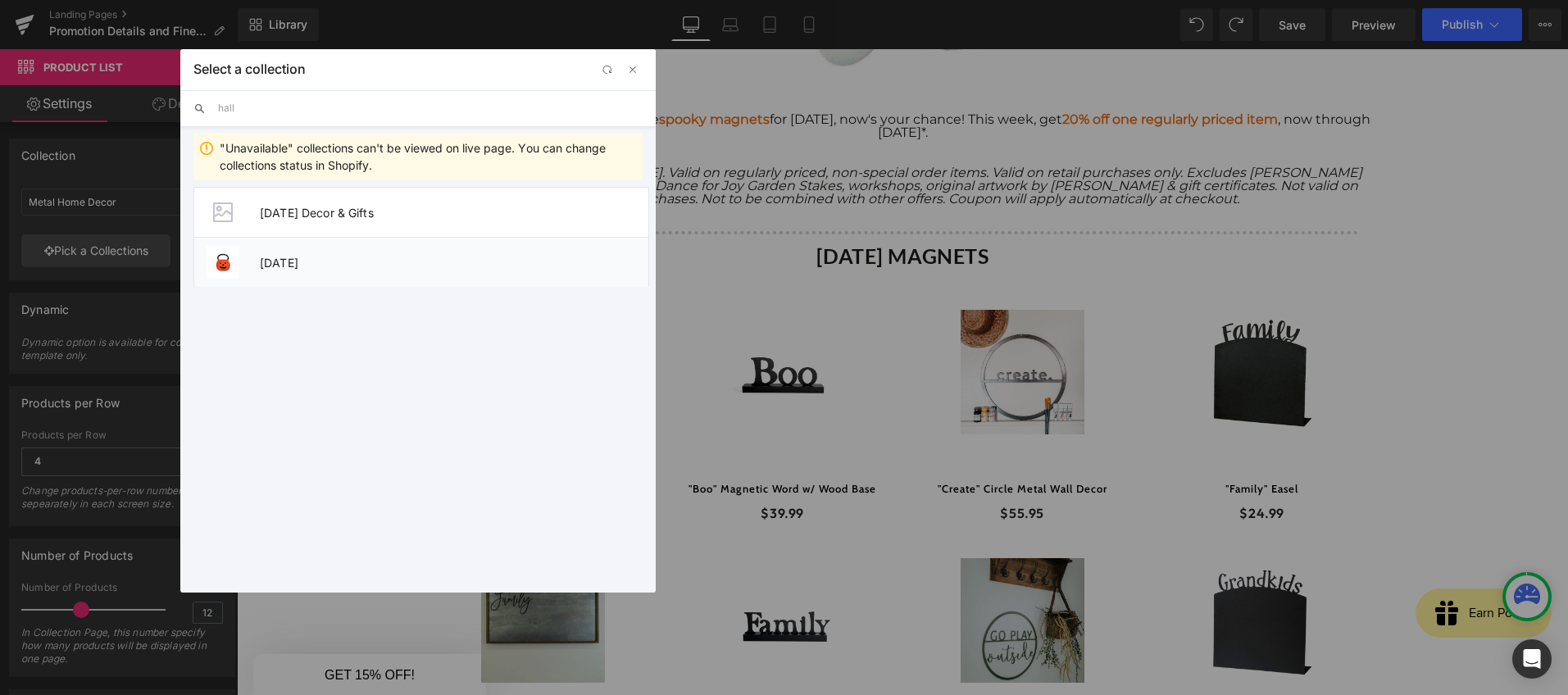
type input "hall"
drag, startPoint x: 250, startPoint y: 257, endPoint x: 270, endPoint y: 305, distance: 52.0
click at [250, 257] on li "[DATE]" at bounding box center [421, 262] width 455 height 50
type input "[DATE]"
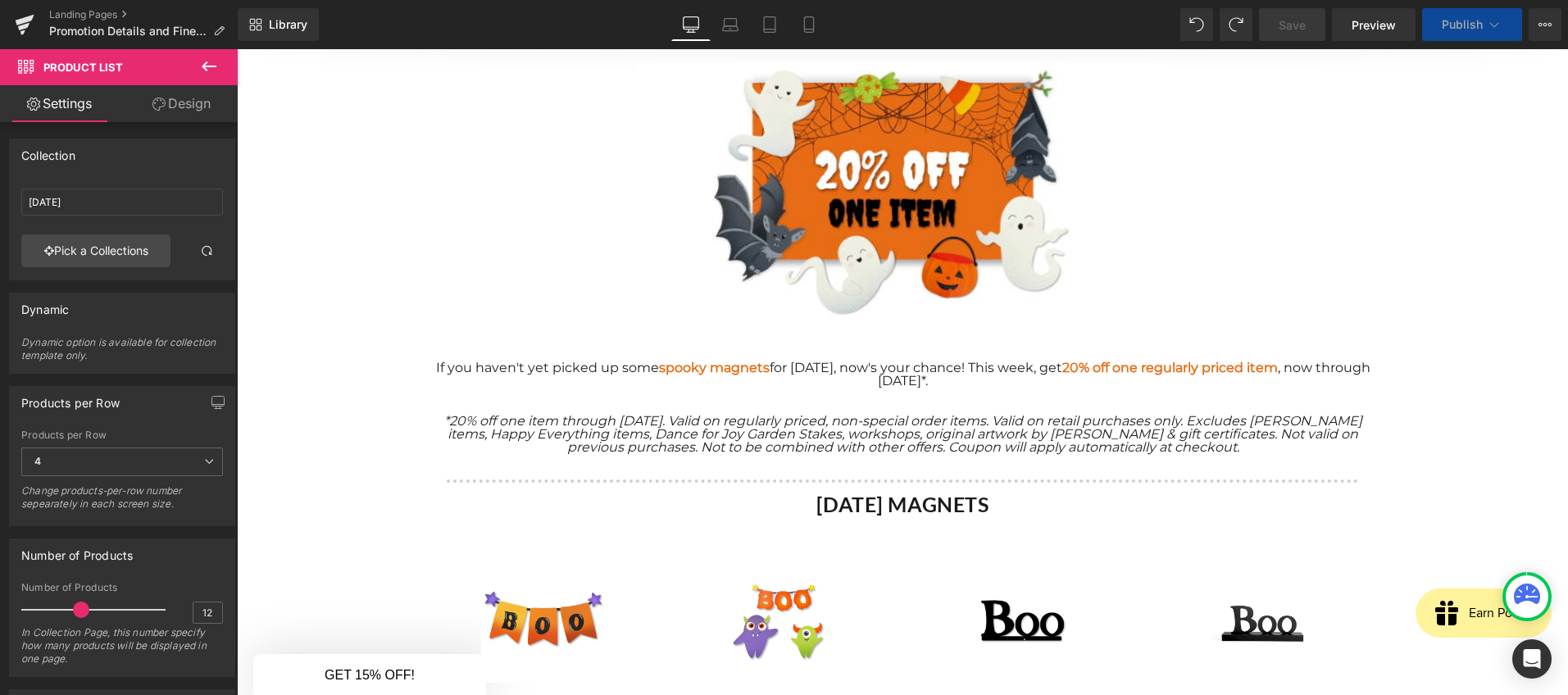
scroll to position [0, 0]
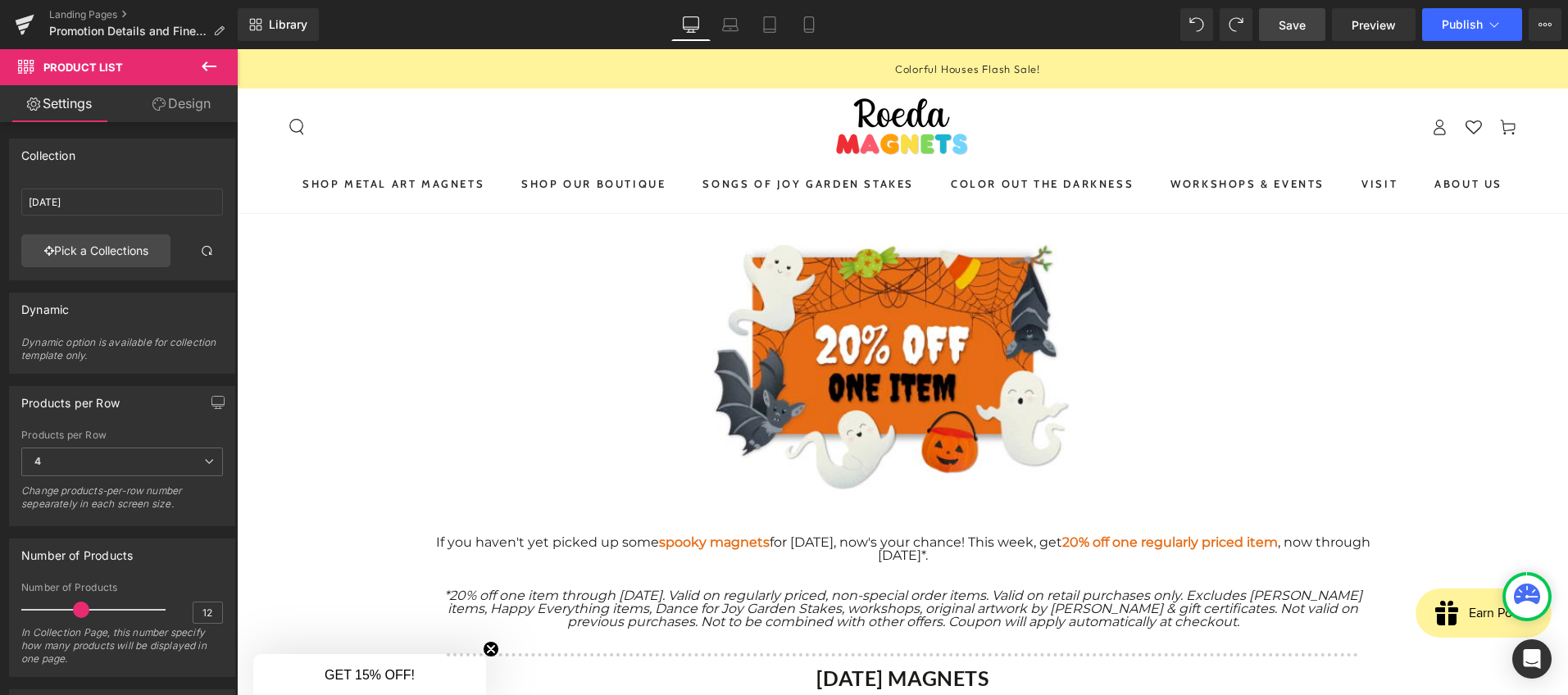
click at [1300, 20] on span "Save" at bounding box center [1292, 25] width 27 height 18
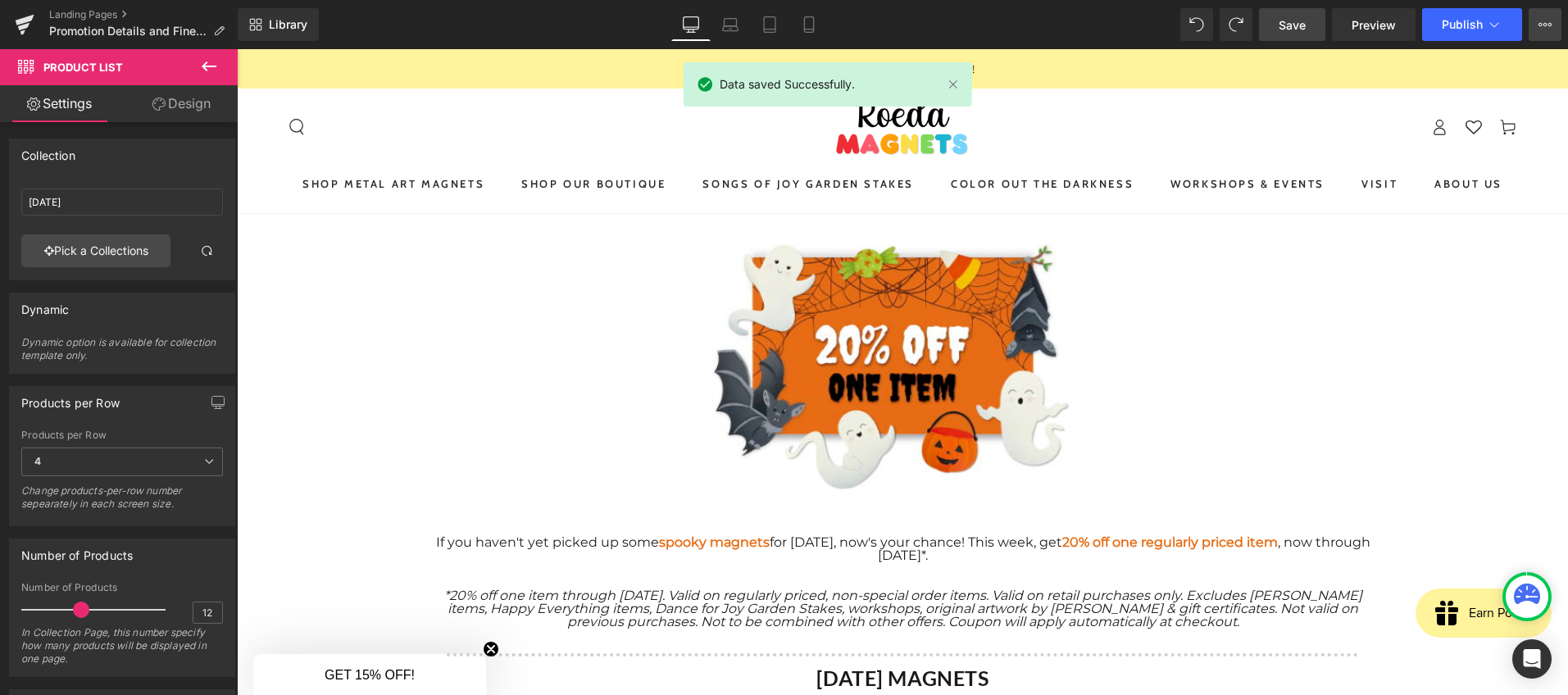
click at [1540, 32] on button "View Live Page View with current Template Save Template to Library Schedule Pub…" at bounding box center [1544, 24] width 32 height 32
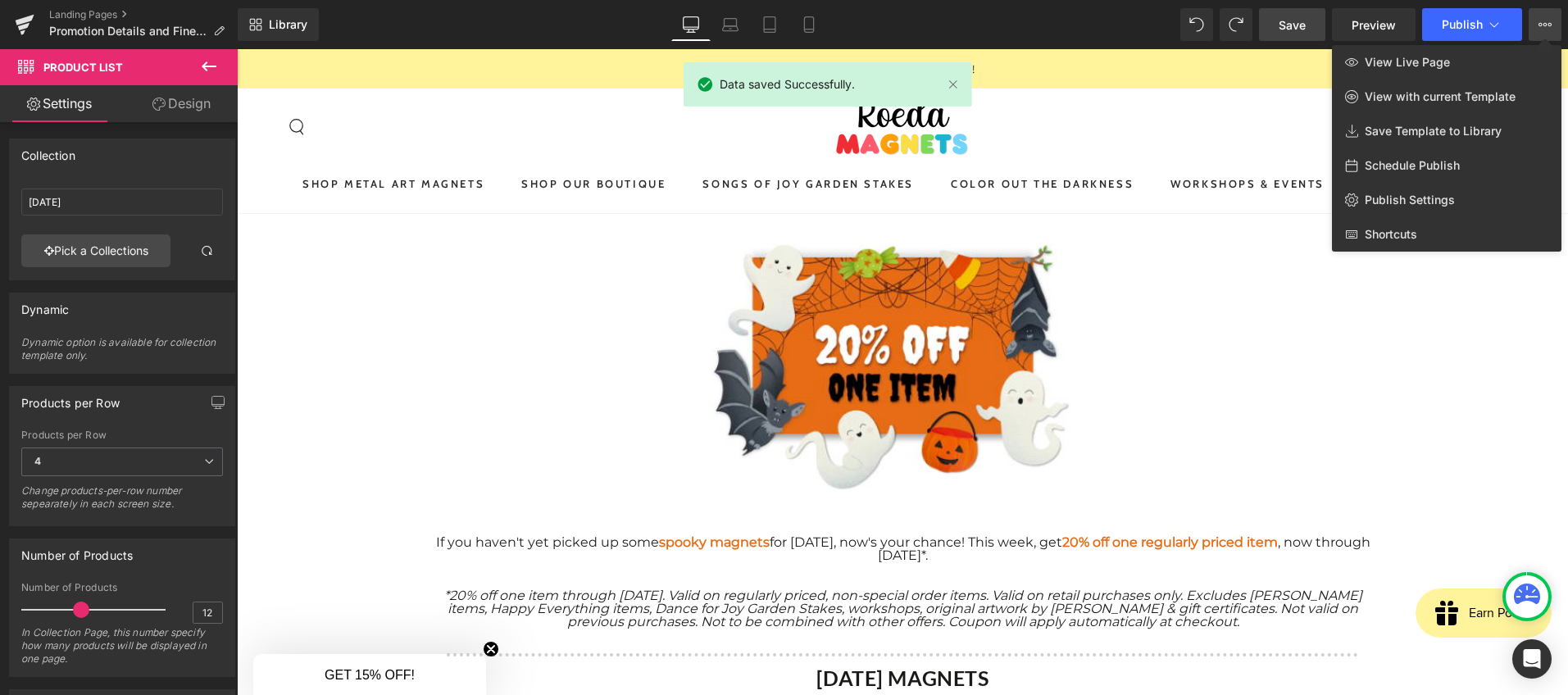
click at [1464, 167] on div "Schedule Publish" at bounding box center [1446, 165] width 229 height 34
select select
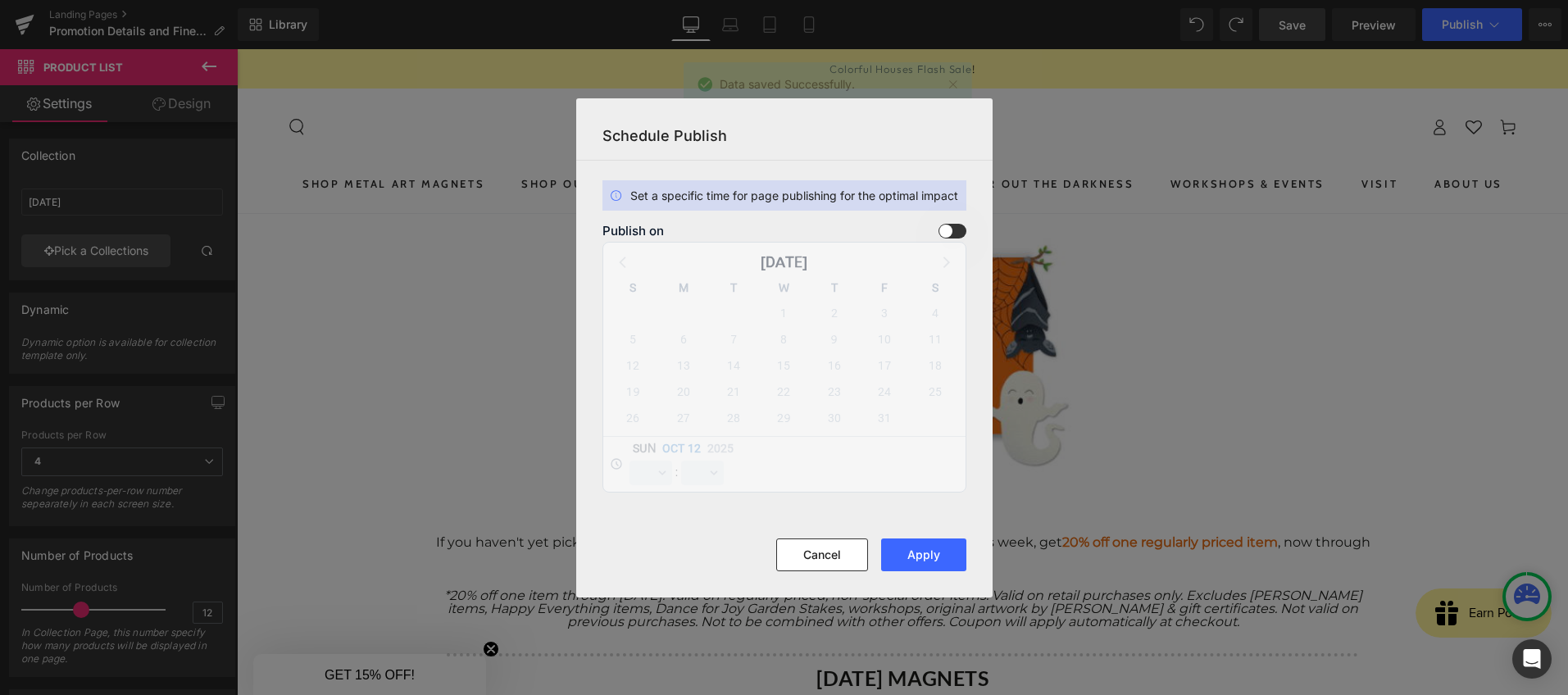
click at [952, 236] on span at bounding box center [952, 231] width 28 height 15
click at [0, 0] on input "checkbox" at bounding box center [0, 0] width 0 height 0
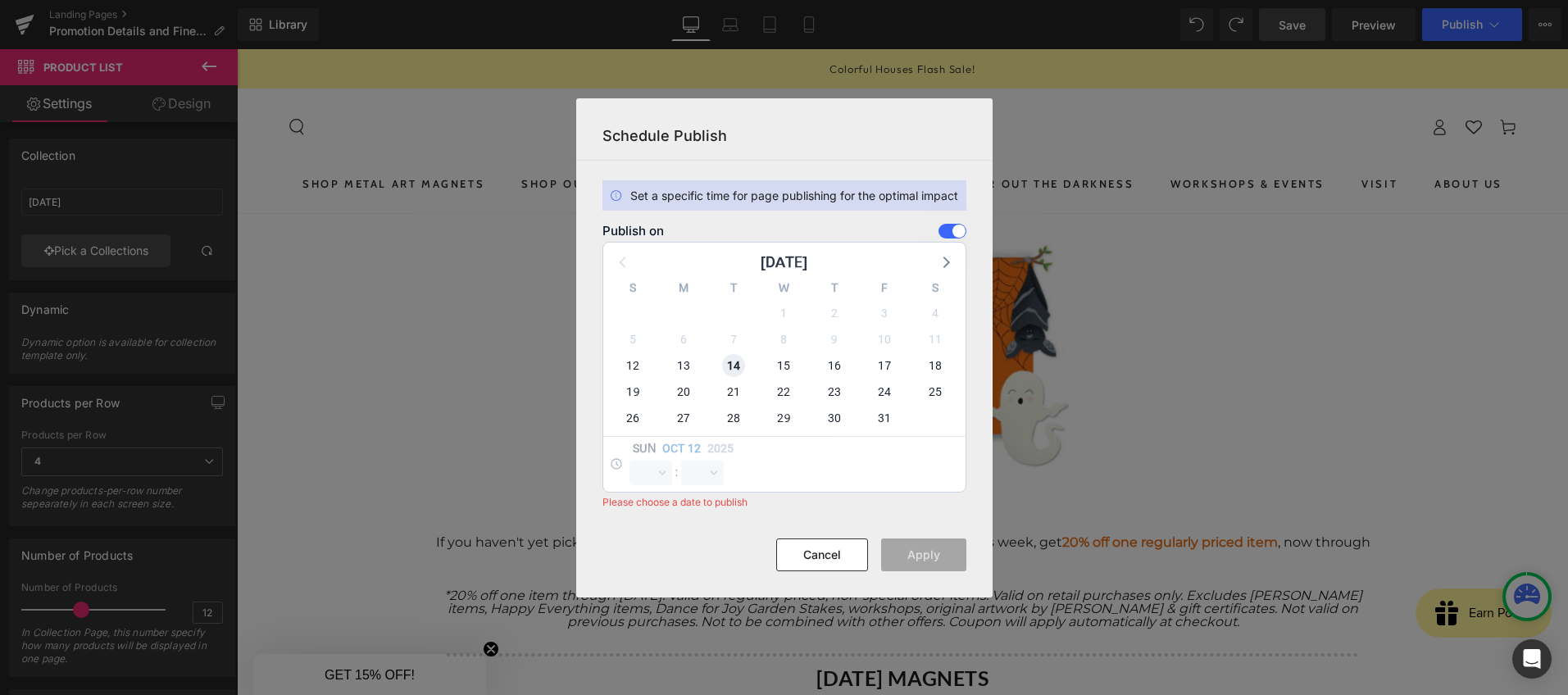
drag, startPoint x: 734, startPoint y: 370, endPoint x: 746, endPoint y: 382, distance: 17.0
click at [734, 370] on span "14" at bounding box center [733, 366] width 23 height 23
select select "19"
select select "34"
click at [657, 476] on select "00 01 02 03 04 05 06 07 08 09 10 11 12 13 14 15 16 17 18 19 20 21 22 23" at bounding box center [651, 473] width 43 height 25
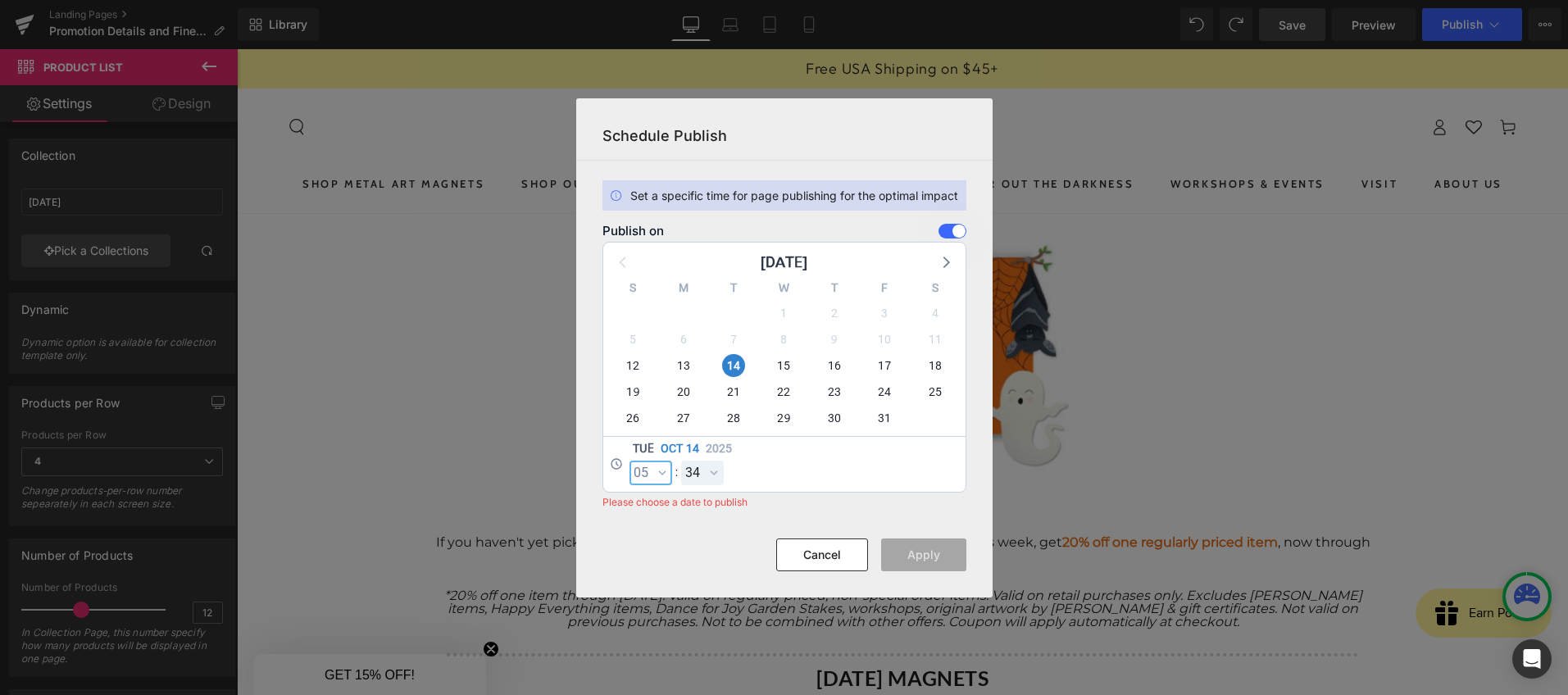
click at [630, 461] on select "00 01 02 03 04 05 06 07 08 09 10 11 12 13 14 15 16 17 18 19 20 21 22 23" at bounding box center [651, 473] width 43 height 25
select select "5"
click at [924, 553] on button "Apply" at bounding box center [924, 555] width 85 height 32
